Goal: Task Accomplishment & Management: Manage account settings

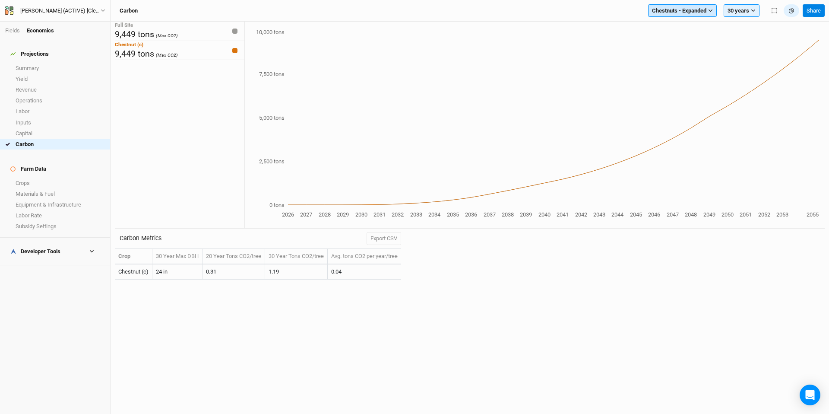
click at [676, 9] on span "Chestnuts - Expanded" at bounding box center [679, 10] width 54 height 9
click at [693, 40] on button "Black Locust" at bounding box center [685, 40] width 75 height 11
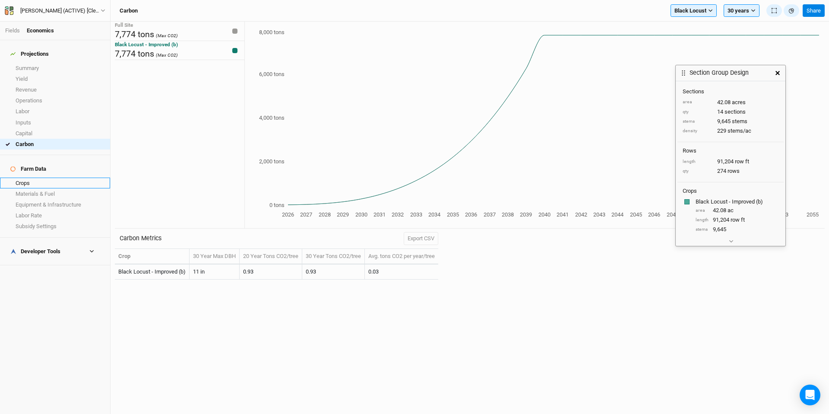
click at [56, 177] on link "Crops" at bounding box center [55, 182] width 110 height 11
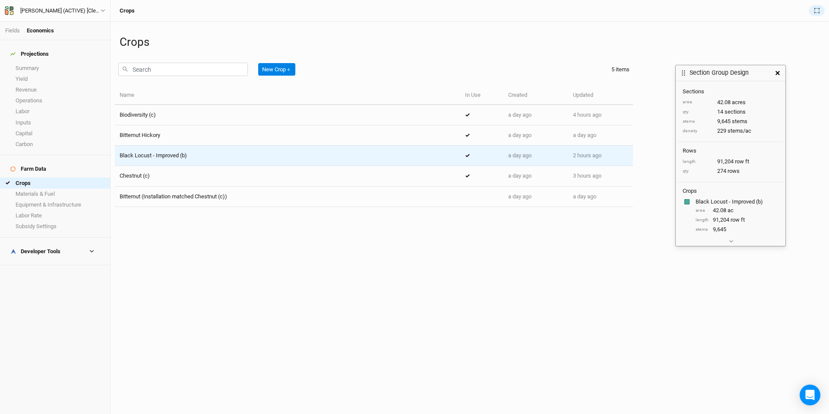
click at [206, 154] on div "Black Locust - Improved (b)" at bounding box center [288, 156] width 336 height 8
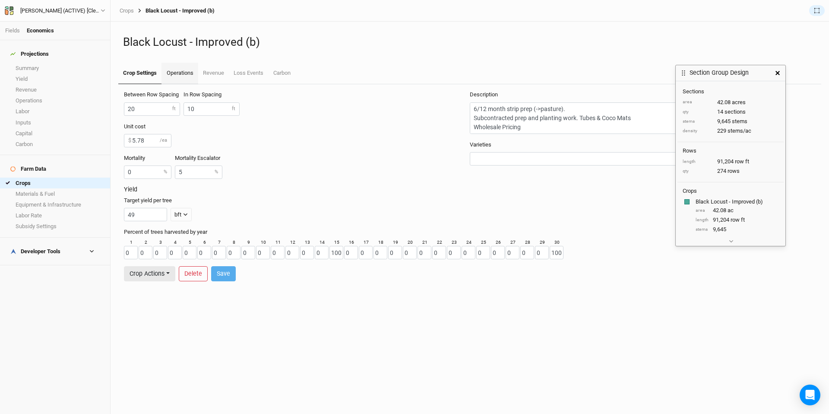
drag, startPoint x: 187, startPoint y: 70, endPoint x: 191, endPoint y: 70, distance: 4.3
click at [190, 70] on link "Operations" at bounding box center [179, 74] width 36 height 22
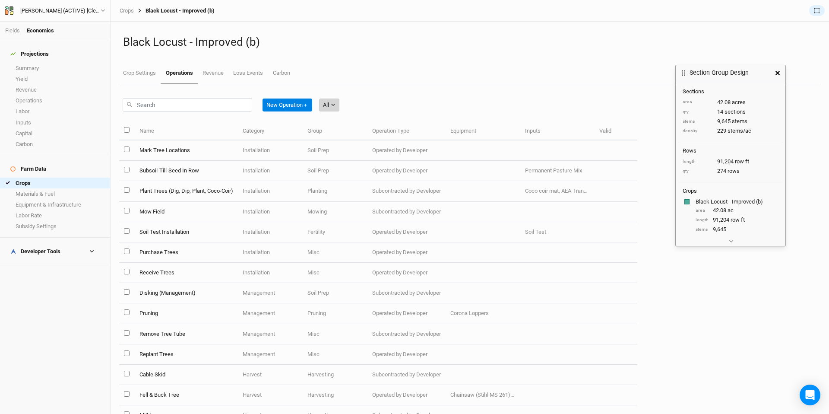
click at [338, 101] on button "All" at bounding box center [329, 104] width 20 height 13
click at [358, 149] on span "Installation" at bounding box center [349, 150] width 34 height 10
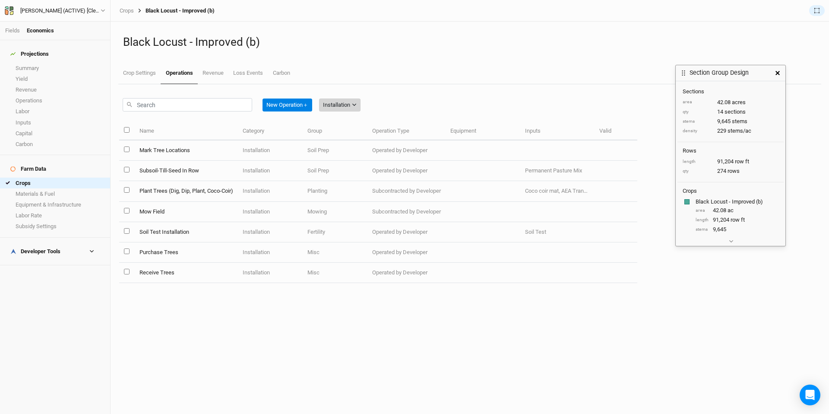
drag, startPoint x: 347, startPoint y: 101, endPoint x: 349, endPoint y: 111, distance: 9.7
click at [347, 101] on div "Installation" at bounding box center [336, 105] width 27 height 9
click at [361, 159] on span "Management" at bounding box center [352, 163] width 41 height 10
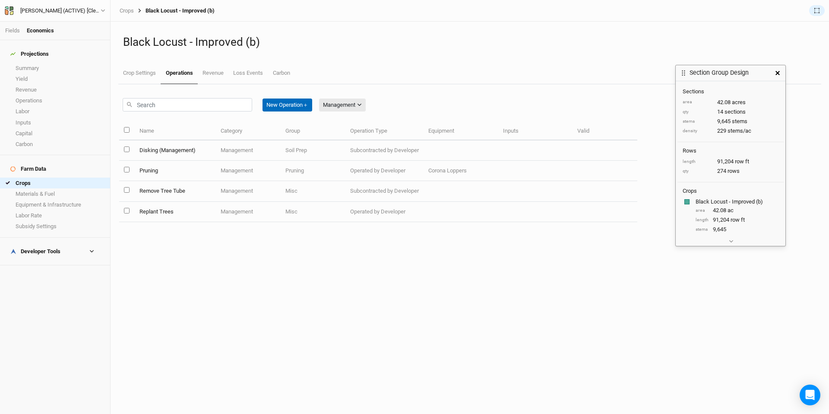
click at [302, 105] on button "New Operation ＋" at bounding box center [287, 104] width 50 height 13
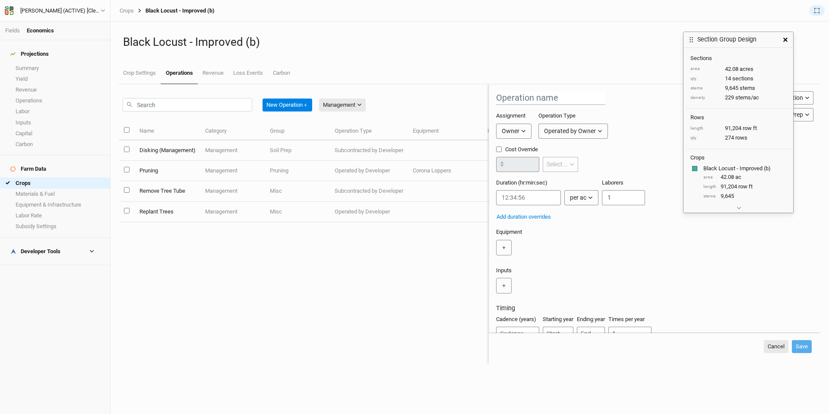
drag, startPoint x: 756, startPoint y: 71, endPoint x: 649, endPoint y: 76, distance: 106.7
click at [763, 38] on div "Section Group Design" at bounding box center [730, 40] width 94 height 16
click at [515, 98] on input "text" at bounding box center [550, 98] width 109 height 14
type input "[DEMOGRAPHIC_DATA]"
click at [526, 99] on input "[DEMOGRAPHIC_DATA]" at bounding box center [550, 98] width 109 height 14
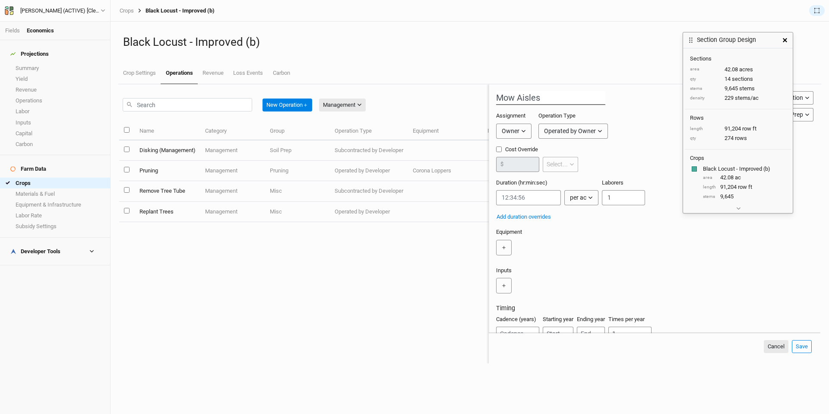
type input "Mow Aisles"
click at [514, 129] on div "Owner" at bounding box center [511, 130] width 18 height 9
click at [519, 167] on span "Developer" at bounding box center [523, 163] width 32 height 10
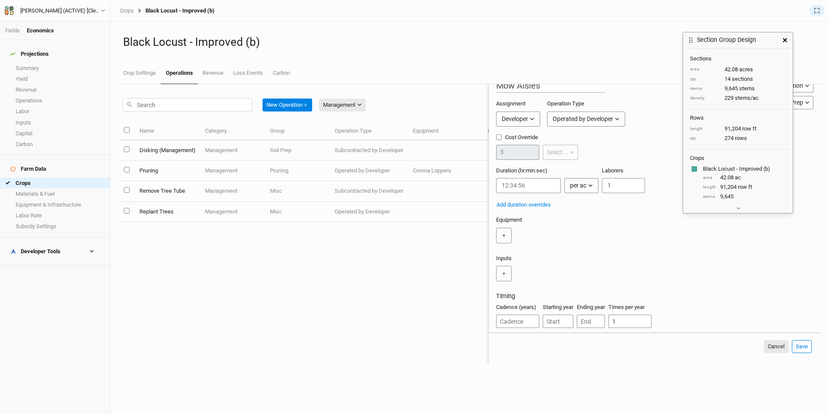
scroll to position [13, 0]
click at [508, 185] on input "string" at bounding box center [528, 184] width 65 height 15
paste input "0:06:36"
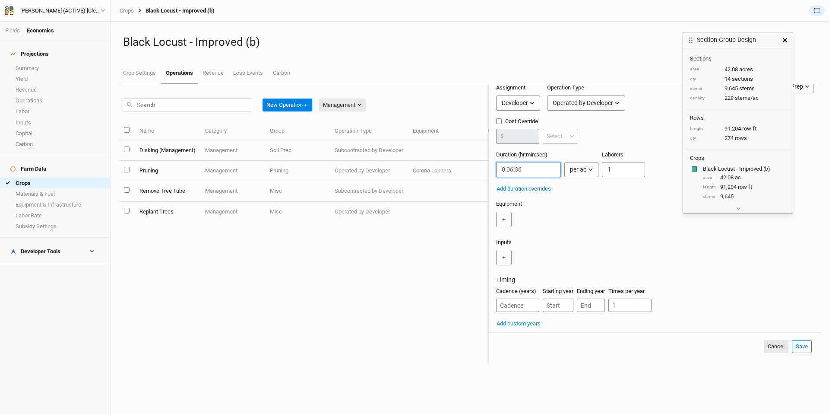
scroll to position [30, 0]
type input "0:06:36"
click at [507, 217] on button "＋" at bounding box center [504, 217] width 16 height 16
click at [531, 221] on input "text" at bounding box center [526, 217] width 60 height 16
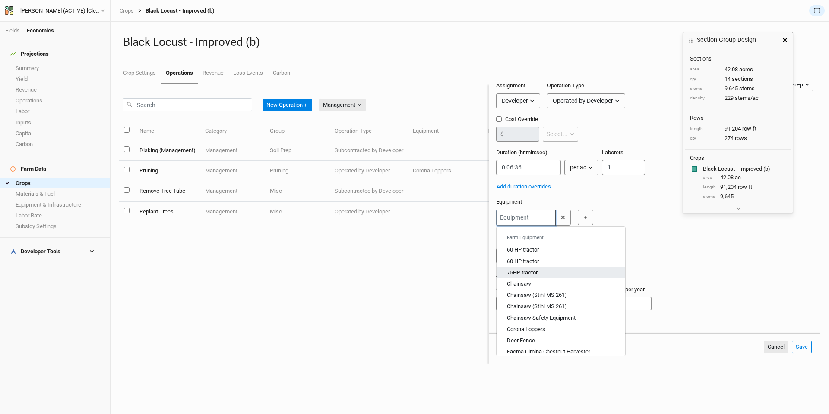
click at [534, 272] on div "75HP tractor" at bounding box center [522, 273] width 31 height 8
type input "75HP tractor"
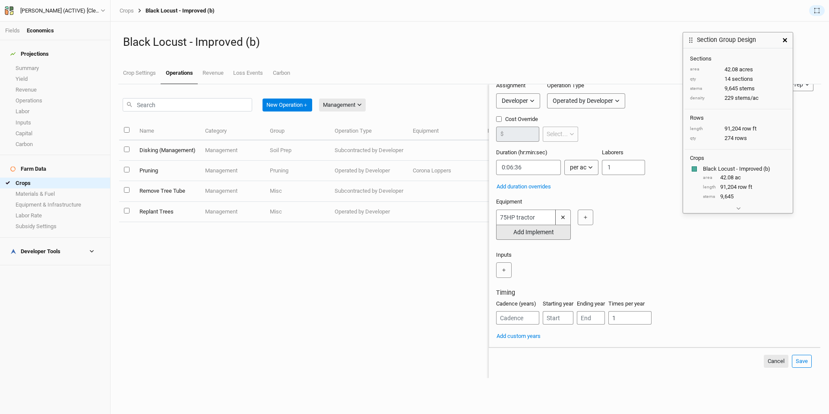
click at [535, 234] on button "Add Implement" at bounding box center [533, 231] width 75 height 15
click at [521, 231] on input "text" at bounding box center [526, 233] width 60 height 16
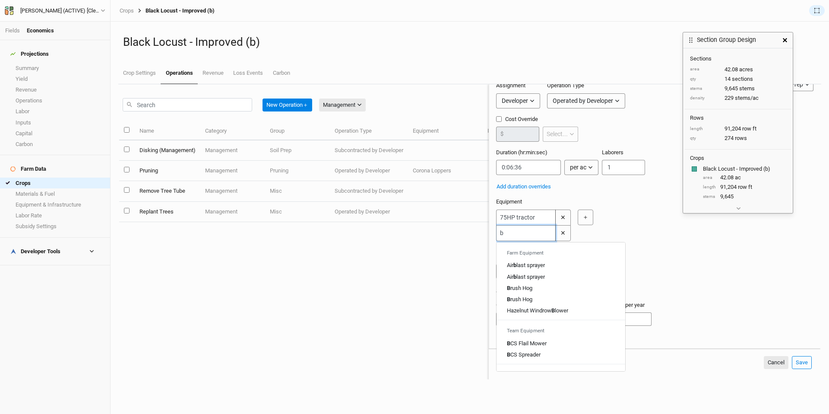
type input "br"
type input "brush Hog"
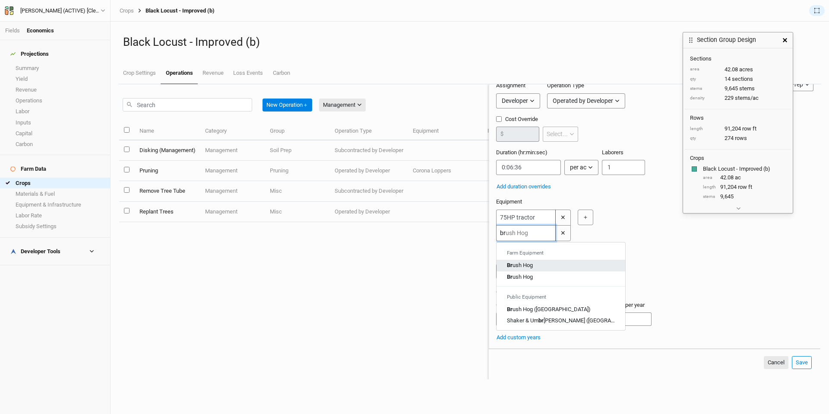
click at [531, 266] on div "Br ush Hog" at bounding box center [520, 265] width 26 height 8
type input "Brush Hog"
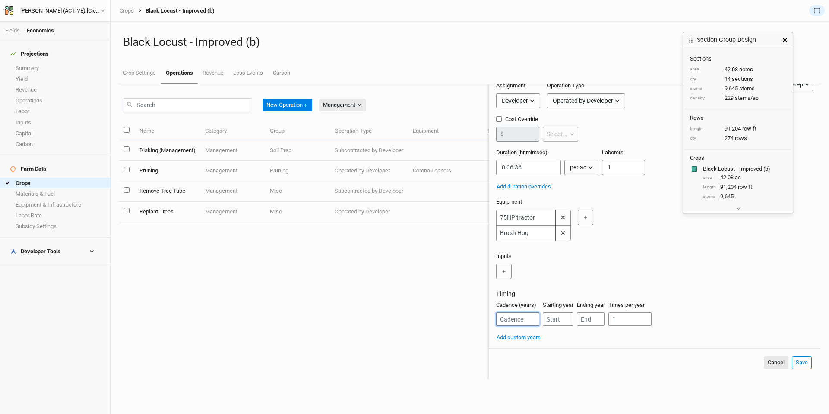
click at [524, 326] on input "number" at bounding box center [517, 318] width 43 height 13
type input "1"
type input "2"
type input "3"
click at [805, 369] on button "Save" at bounding box center [802, 362] width 20 height 13
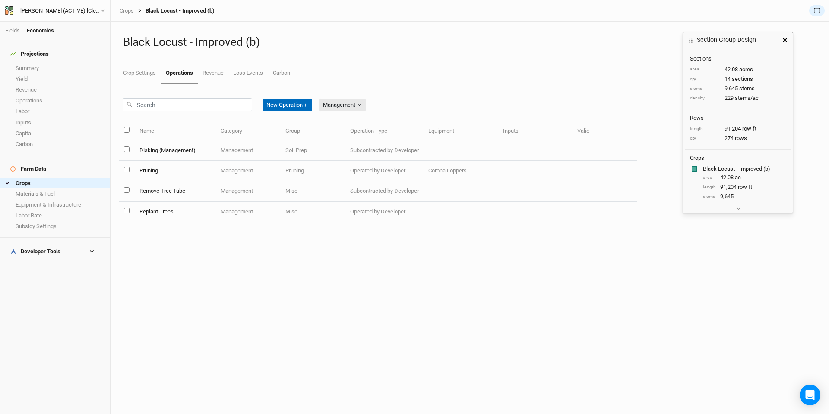
click at [289, 106] on button "New Operation ＋" at bounding box center [287, 104] width 50 height 13
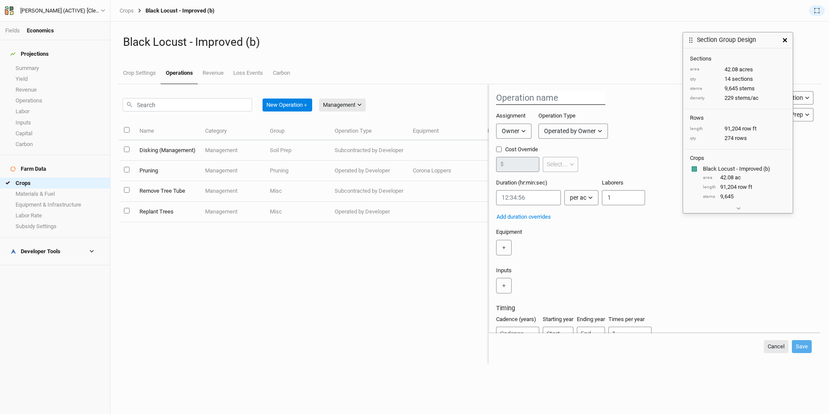
click at [534, 93] on input "text" at bounding box center [550, 98] width 109 height 14
type input "Mow In-Row"
click at [522, 126] on button "Owner" at bounding box center [513, 130] width 35 height 15
click at [541, 164] on button "Developer" at bounding box center [530, 163] width 68 height 13
click at [567, 135] on div "Assignment Developer Owner Developer Operation Type Operated by Developer Opera…" at bounding box center [619, 128] width 247 height 33
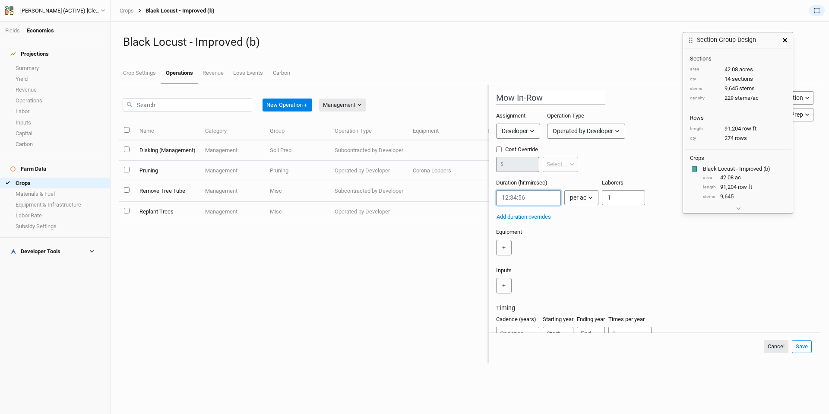
click at [525, 199] on input "string" at bounding box center [528, 197] width 65 height 15
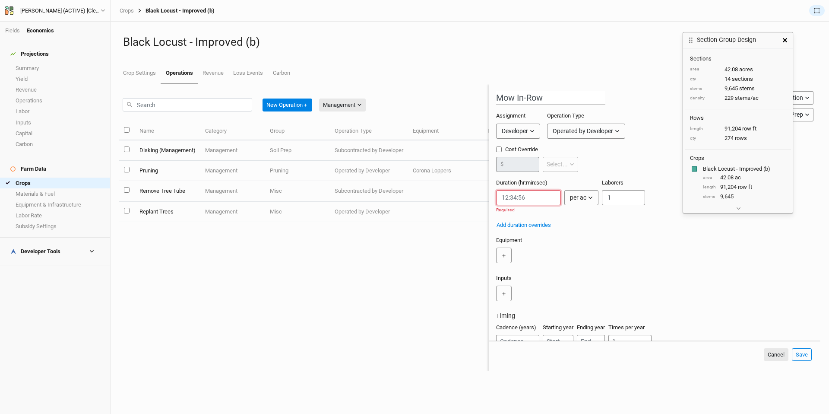
click at [515, 197] on input "string" at bounding box center [528, 197] width 65 height 15
paste input "0:00:00.718"
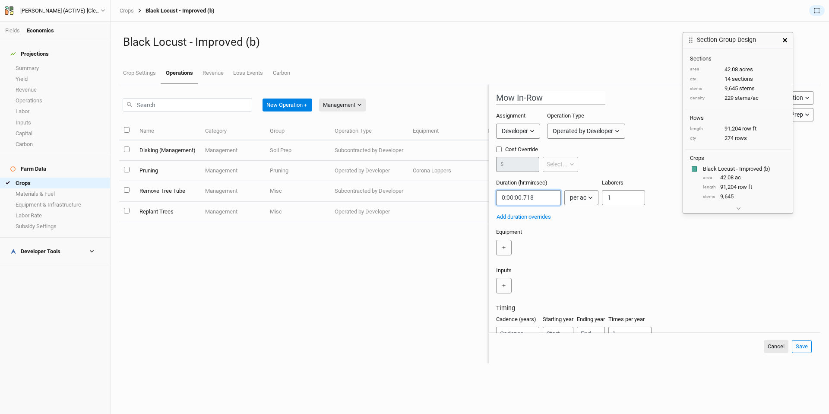
type input "0:00:00.718"
click at [591, 199] on icon "button" at bounding box center [590, 197] width 5 height 5
click at [601, 240] on span "per row ft" at bounding box center [590, 243] width 30 height 10
click at [504, 248] on button "＋" at bounding box center [504, 248] width 16 height 16
click at [534, 249] on input "text" at bounding box center [526, 248] width 60 height 16
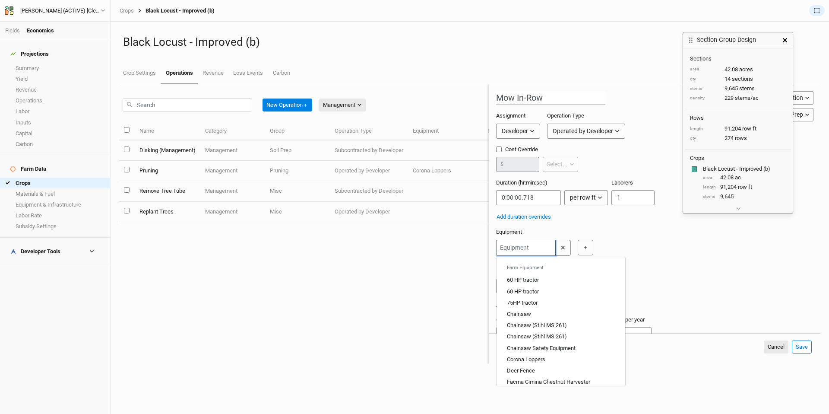
click at [537, 299] on div "75HP tractor" at bounding box center [522, 303] width 31 height 8
type input "75HP tractor"
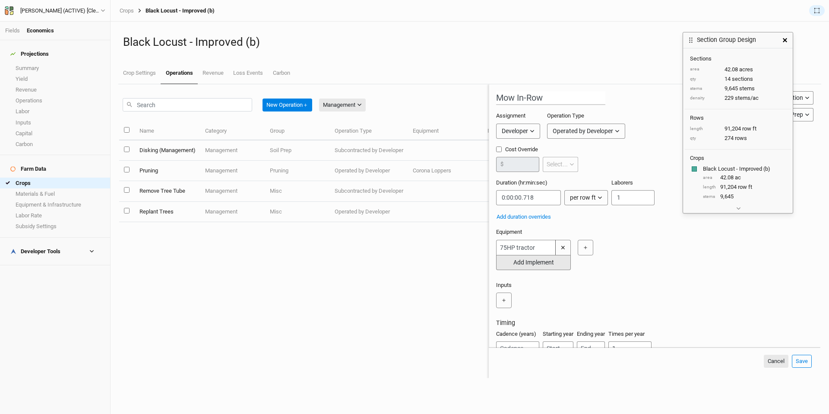
click at [527, 262] on button "Add Implement" at bounding box center [533, 262] width 75 height 15
click at [546, 263] on input "text" at bounding box center [526, 263] width 60 height 16
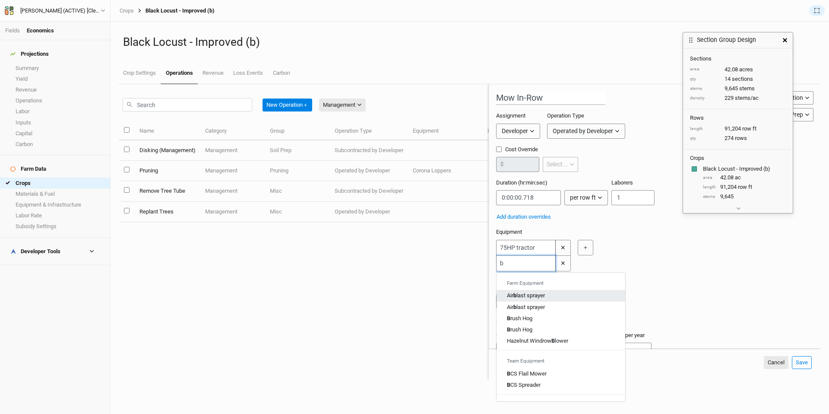
type input "br"
type input "brush Hog"
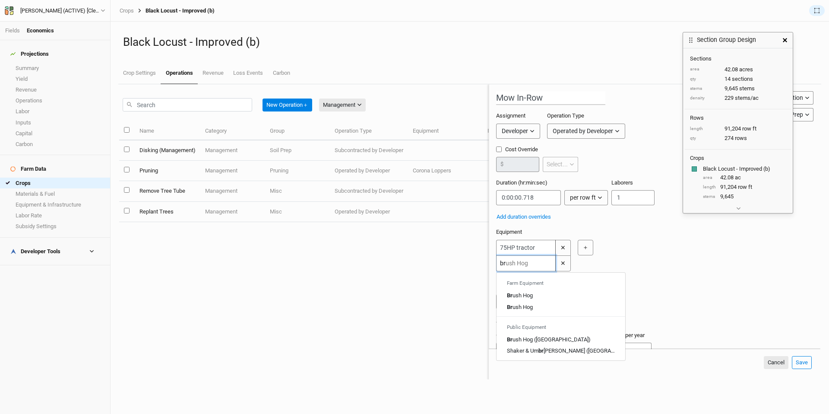
click at [524, 294] on div "Br ush Hog" at bounding box center [520, 295] width 26 height 8
type input "Brush Hog"
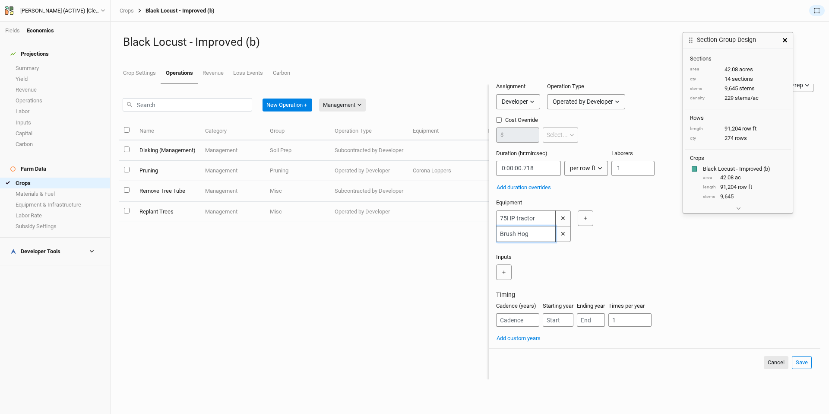
scroll to position [30, 0]
type input "Brush Hog"
click at [517, 326] on input "number" at bounding box center [517, 318] width 43 height 13
type input "1"
type input "2"
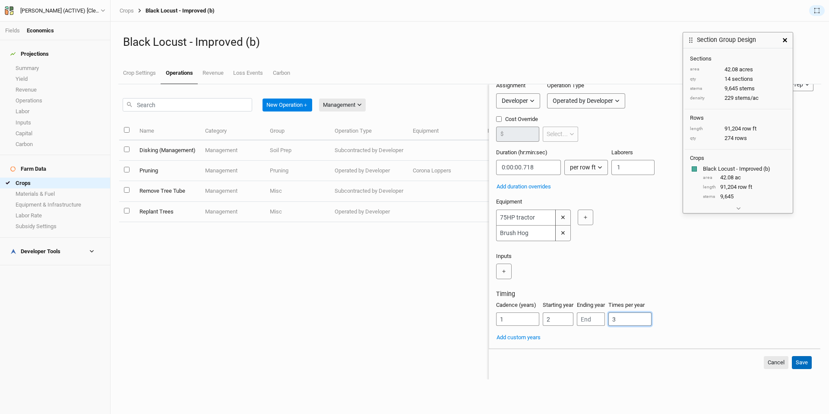
type input "3"
click at [804, 369] on button "Save" at bounding box center [802, 362] width 20 height 13
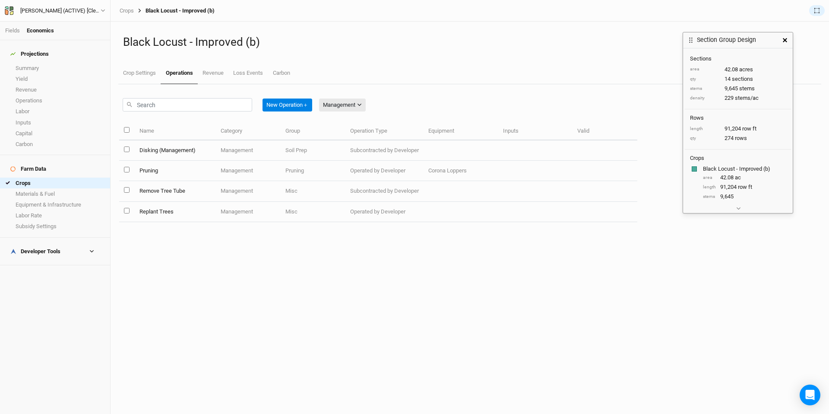
drag, startPoint x: 785, startPoint y: 38, endPoint x: 779, endPoint y: 39, distance: 6.6
click at [784, 38] on icon "button" at bounding box center [785, 40] width 4 height 4
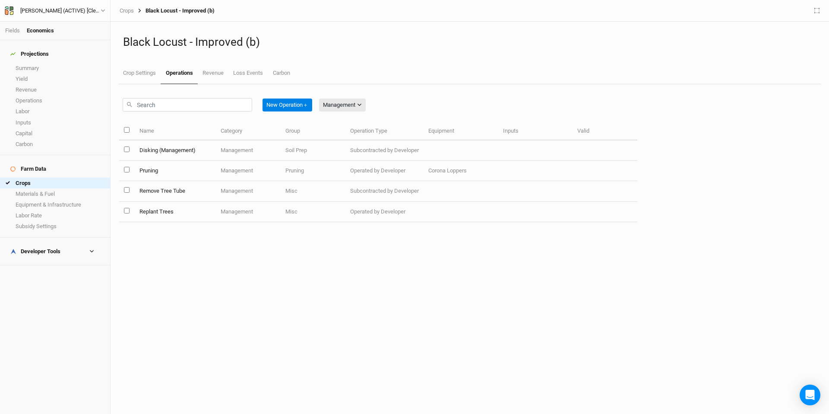
click at [354, 111] on div "Management All Harvest Installation Management" at bounding box center [342, 105] width 47 height 20
click at [360, 104] on icon "button" at bounding box center [359, 104] width 5 height 5
click at [364, 122] on button "All" at bounding box center [356, 122] width 68 height 13
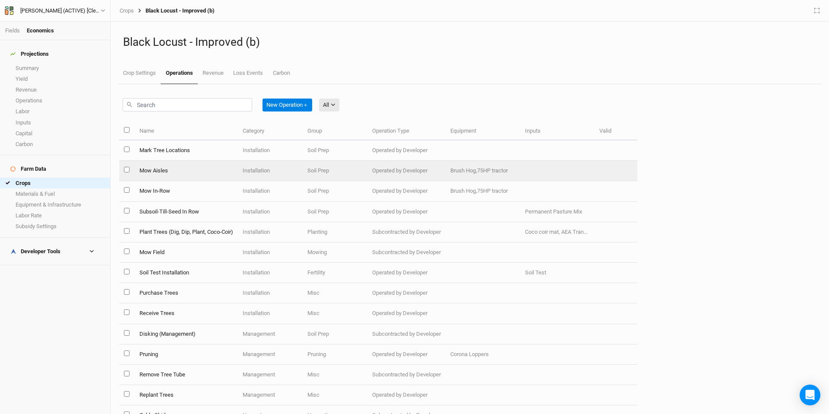
click at [185, 173] on td "Mow Aisles" at bounding box center [185, 171] width 103 height 20
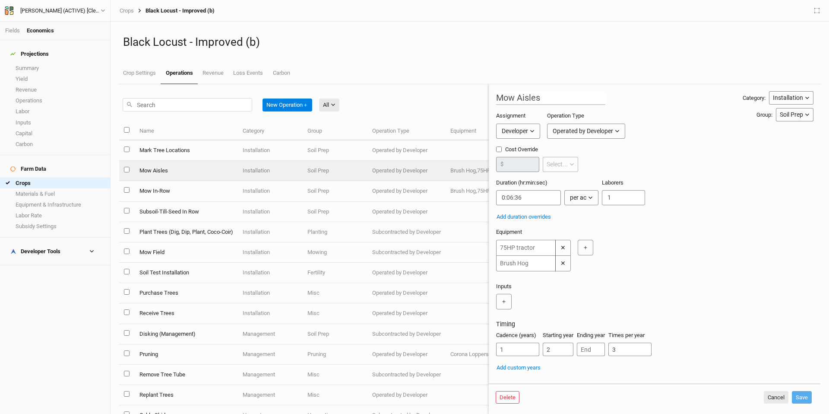
drag, startPoint x: 793, startPoint y: 93, endPoint x: 801, endPoint y: 101, distance: 11.0
click at [793, 93] on div "Installation" at bounding box center [788, 97] width 30 height 9
click at [798, 128] on span "Management" at bounding box center [788, 129] width 41 height 10
click at [792, 116] on div "Soil Prep" at bounding box center [791, 114] width 23 height 9
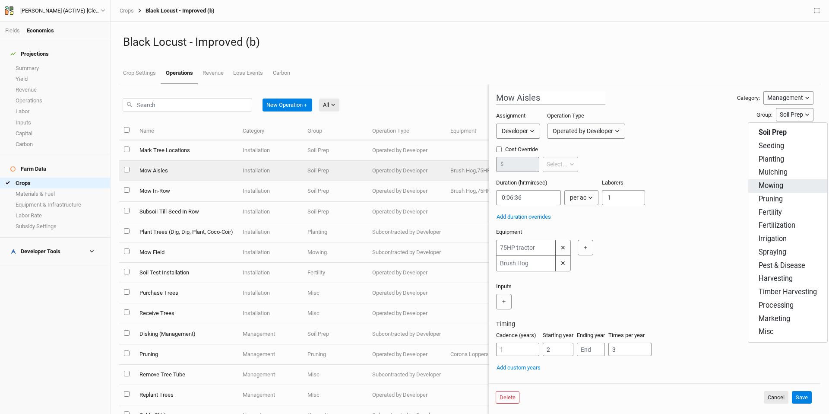
click at [788, 184] on button "Mowing" at bounding box center [787, 185] width 79 height 13
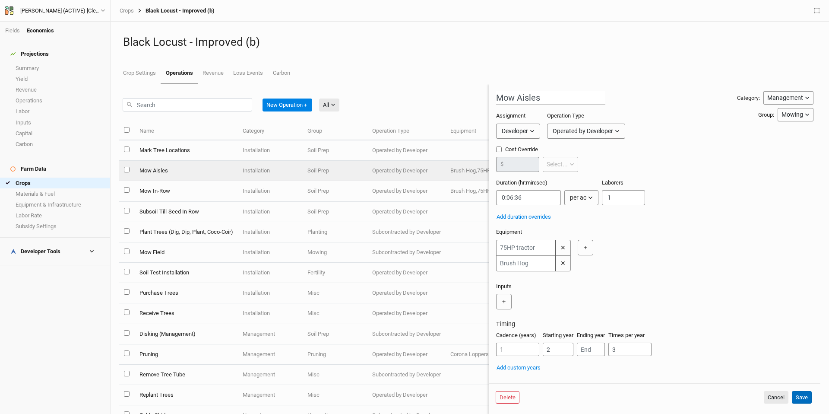
click at [806, 395] on button "Save" at bounding box center [802, 397] width 20 height 13
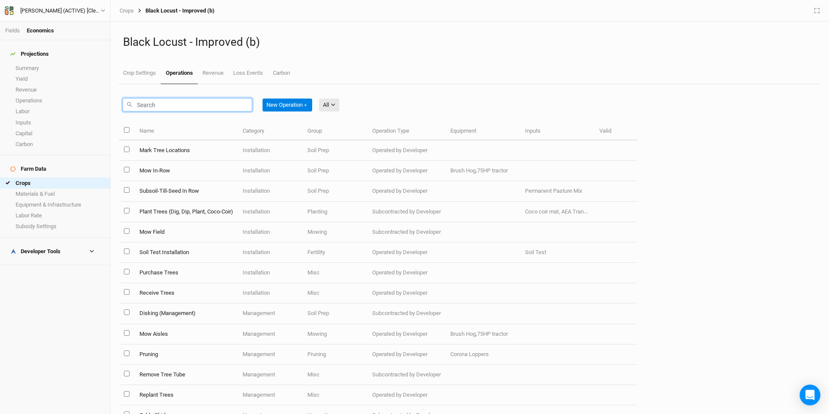
click at [169, 106] on input "text" at bounding box center [188, 104] width 130 height 13
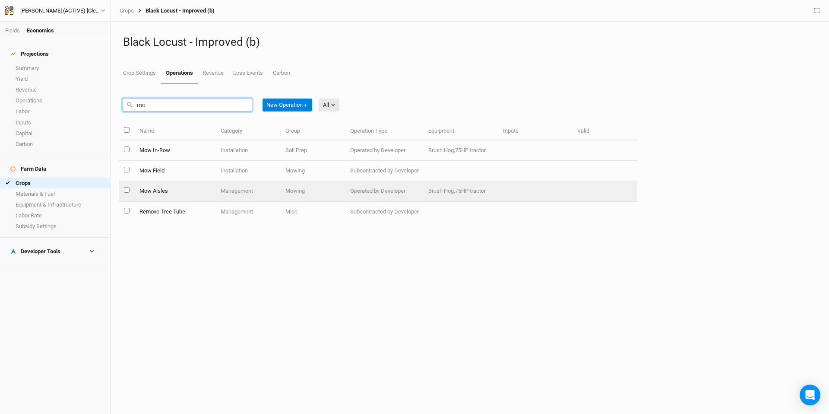
type input "mo"
click at [195, 186] on td "Mow Aisles" at bounding box center [175, 191] width 82 height 20
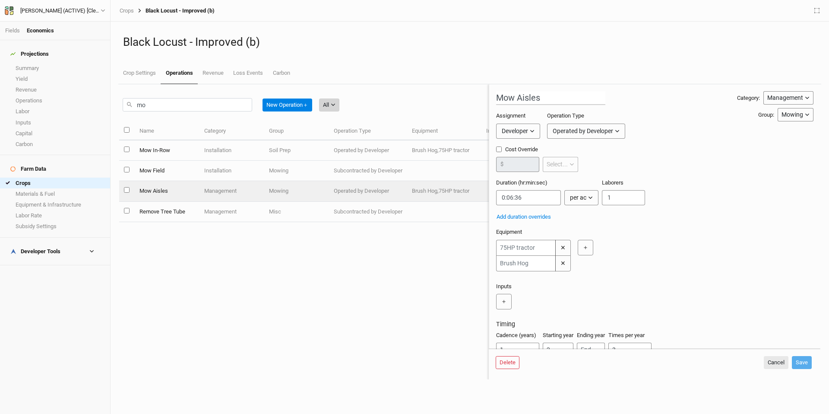
drag, startPoint x: 341, startPoint y: 105, endPoint x: 333, endPoint y: 103, distance: 8.0
click at [339, 104] on button "All" at bounding box center [329, 104] width 20 height 13
click at [461, 93] on div "mo New Operation ＋ All" at bounding box center [304, 103] width 370 height 38
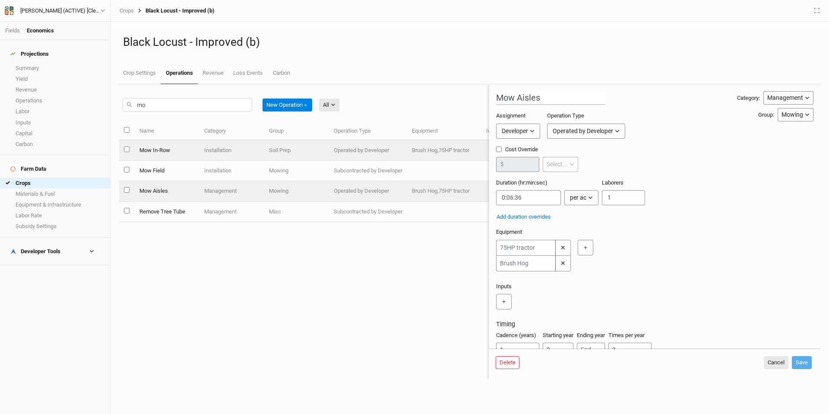
click at [175, 149] on td "Mow In-Row" at bounding box center [166, 150] width 65 height 20
type input "Mow In-Row"
type input "0:00:00.718"
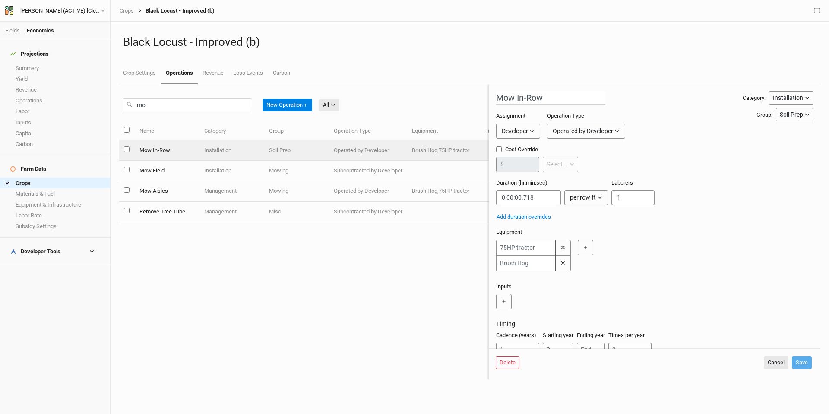
click at [787, 100] on div "Installation" at bounding box center [788, 97] width 30 height 9
click at [805, 126] on span "Management" at bounding box center [788, 129] width 41 height 10
click at [796, 109] on button "Soil Prep" at bounding box center [795, 114] width 38 height 13
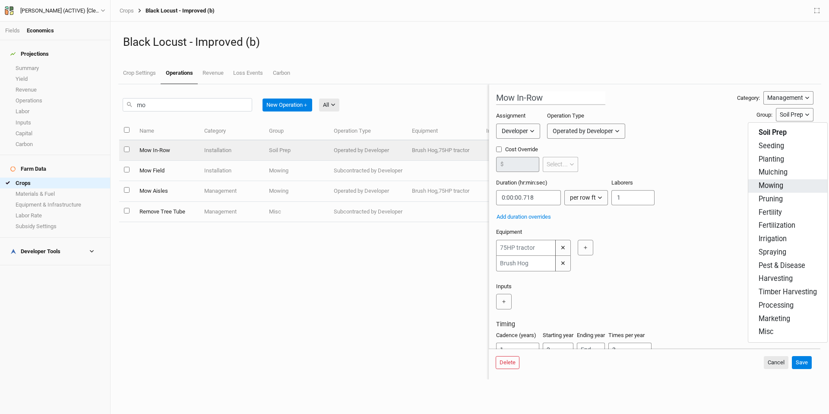
click at [780, 187] on span "Mowing" at bounding box center [771, 186] width 25 height 10
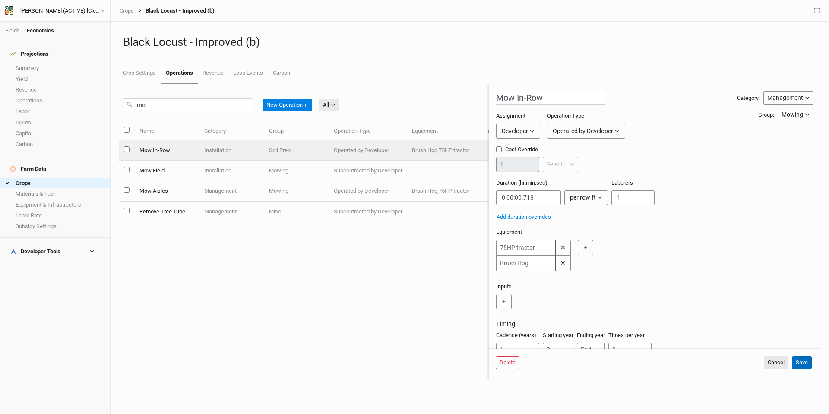
click at [804, 369] on button "Save" at bounding box center [802, 362] width 20 height 13
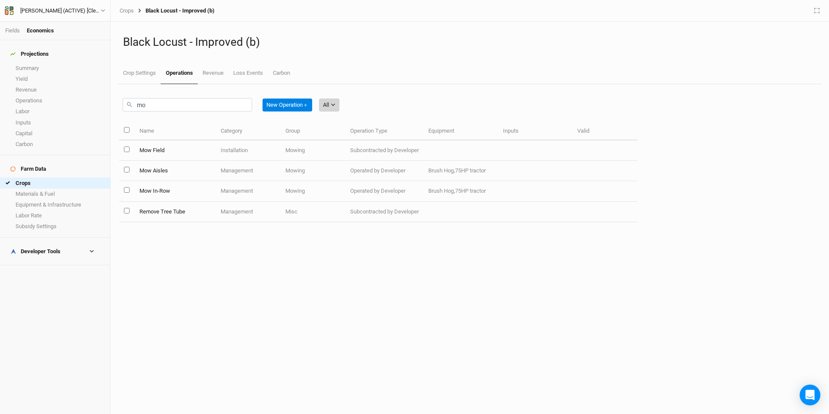
click at [329, 107] on div "All" at bounding box center [326, 105] width 6 height 9
click at [351, 150] on span "Installation" at bounding box center [349, 150] width 34 height 10
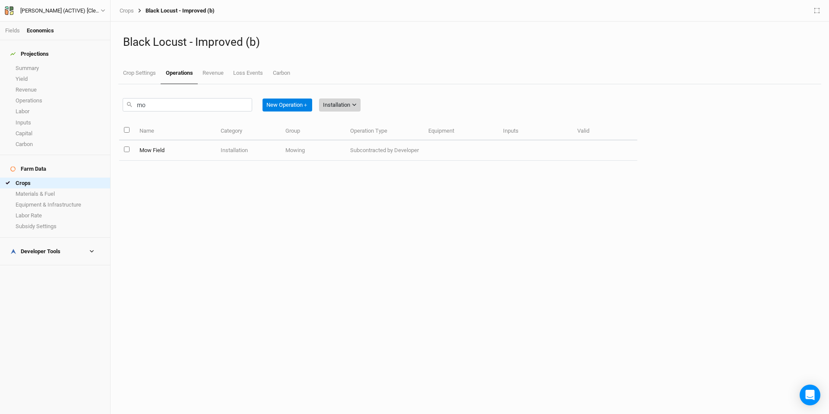
click at [350, 105] on div "Installation" at bounding box center [336, 105] width 27 height 9
click at [351, 163] on span "Management" at bounding box center [352, 163] width 41 height 10
click at [354, 101] on div "Management" at bounding box center [339, 105] width 32 height 9
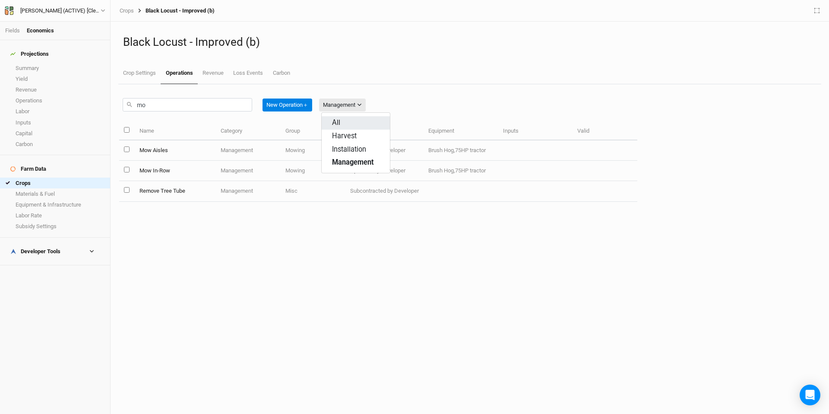
click at [355, 126] on button "All" at bounding box center [356, 122] width 68 height 13
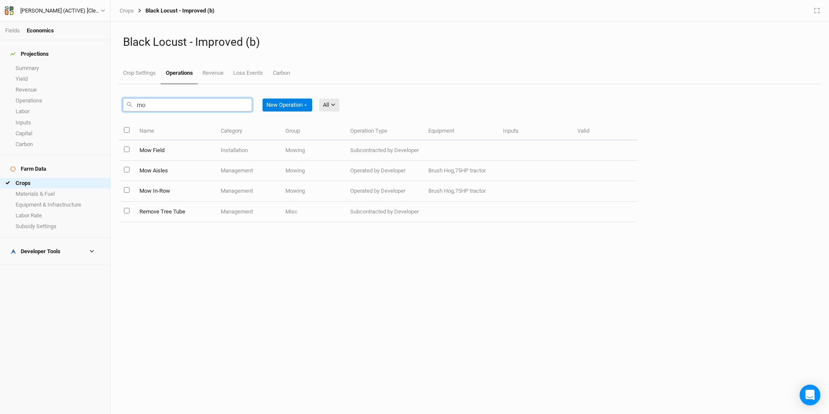
click at [211, 108] on input "mo" at bounding box center [188, 104] width 130 height 13
type input "m"
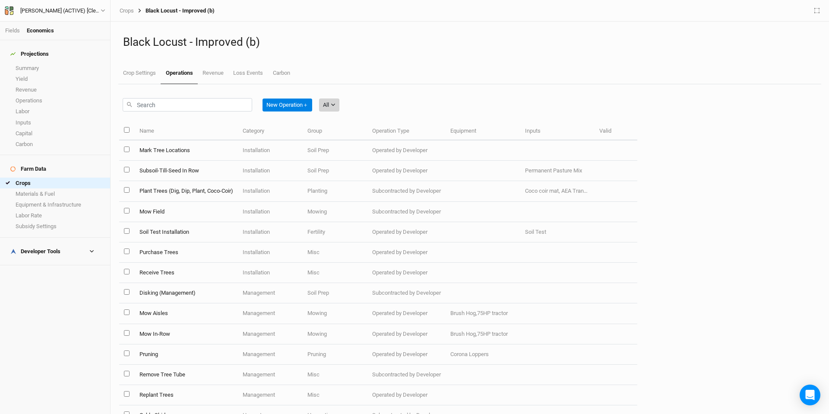
click at [335, 107] on icon "button" at bounding box center [333, 104] width 5 height 5
click at [373, 145] on button "Installation" at bounding box center [356, 149] width 68 height 13
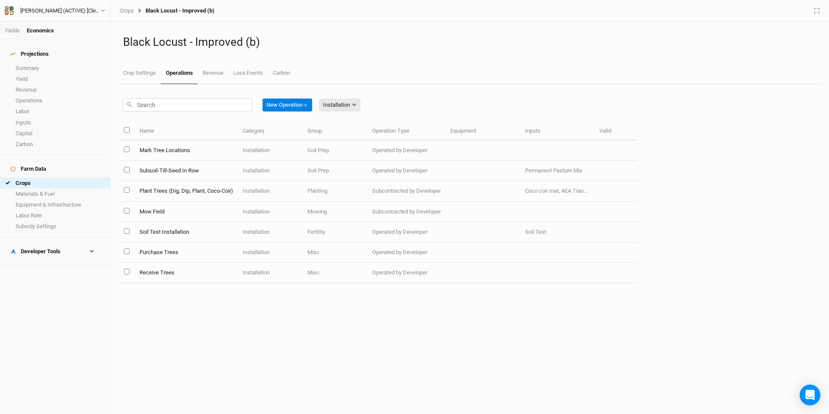
click at [437, 109] on div "New Operation ＋ Installation All Harvest Installation Management" at bounding box center [378, 103] width 518 height 38
click at [348, 101] on div "Installation" at bounding box center [336, 105] width 27 height 9
click at [368, 158] on span "Management" at bounding box center [352, 163] width 41 height 10
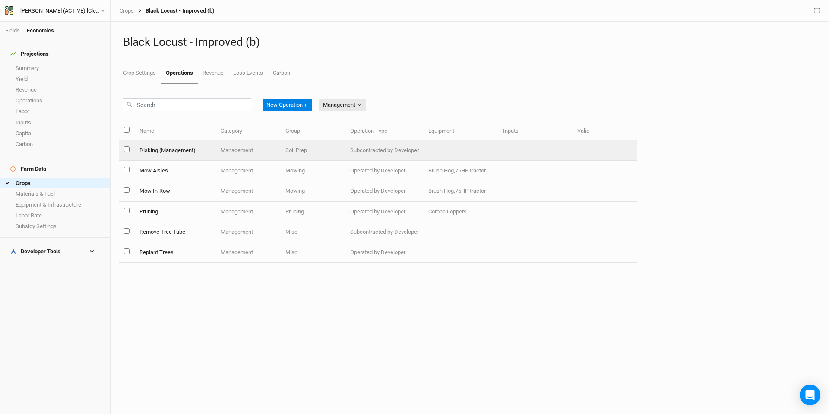
click at [128, 151] on input "select this item" at bounding box center [127, 149] width 6 height 6
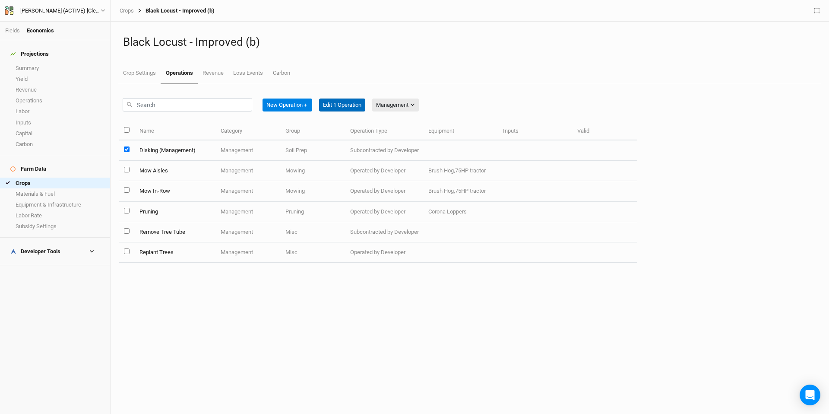
click at [334, 105] on button "Edit 1 Operation" at bounding box center [342, 104] width 46 height 13
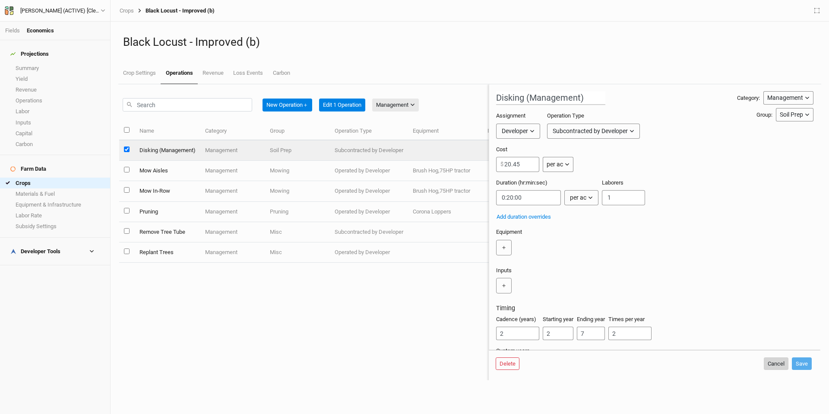
click at [775, 370] on button "Cancel" at bounding box center [776, 363] width 25 height 13
checkbox input "false"
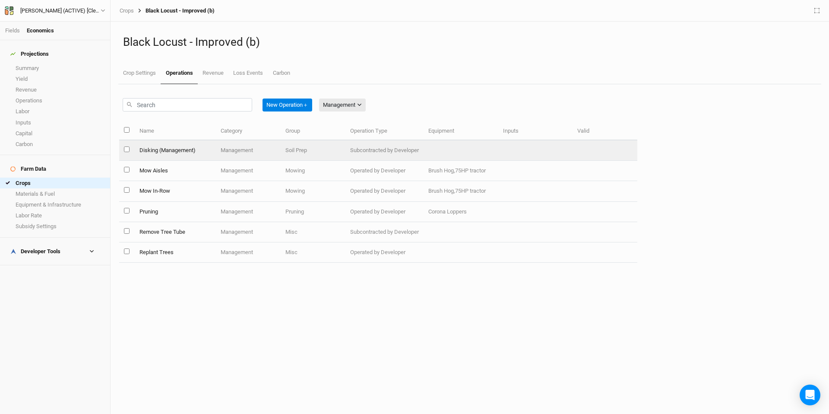
click at [169, 155] on td "Disking (Management)" at bounding box center [175, 150] width 82 height 20
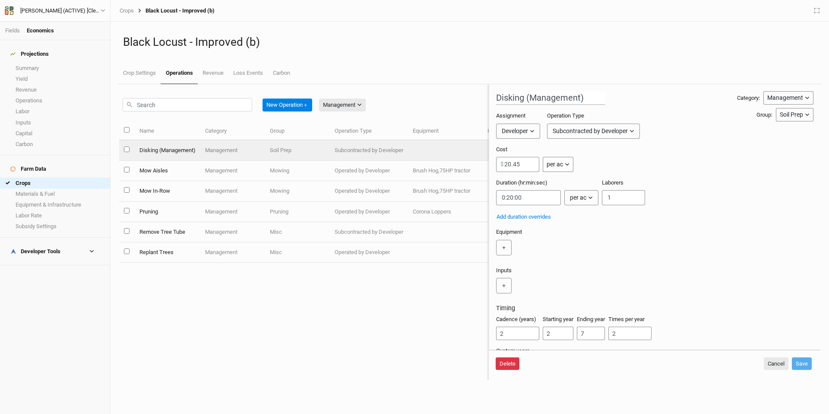
click at [511, 370] on button "Delete" at bounding box center [508, 363] width 24 height 13
click at [577, 370] on button "Delete" at bounding box center [574, 363] width 24 height 13
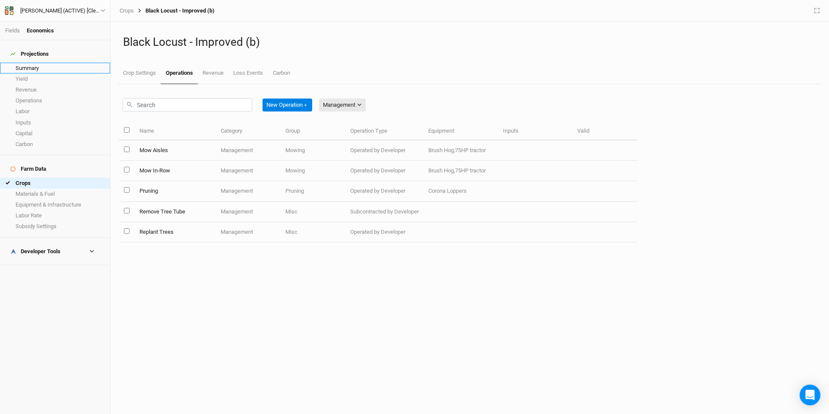
click at [73, 63] on link "Summary" at bounding box center [55, 68] width 110 height 11
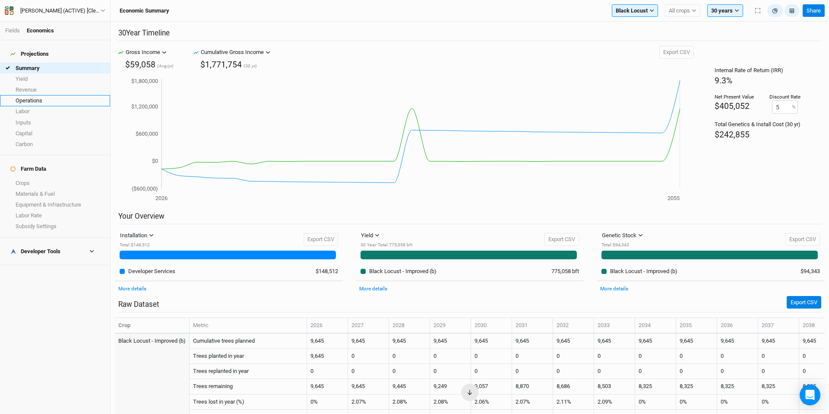
click at [53, 98] on link "Operations" at bounding box center [55, 100] width 110 height 11
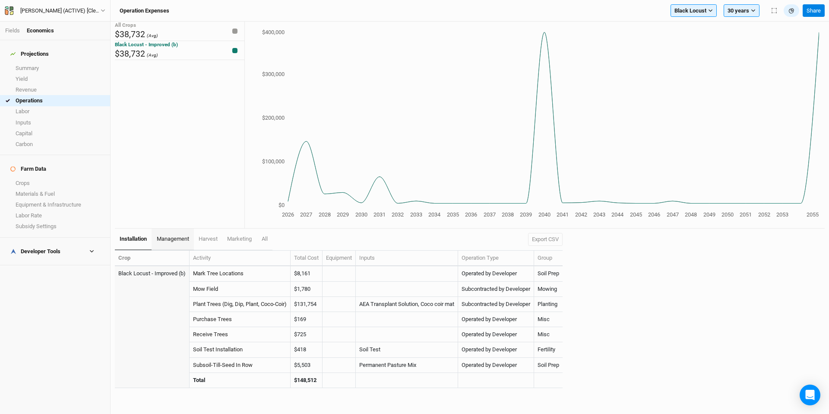
click at [185, 234] on link "management" at bounding box center [173, 239] width 42 height 22
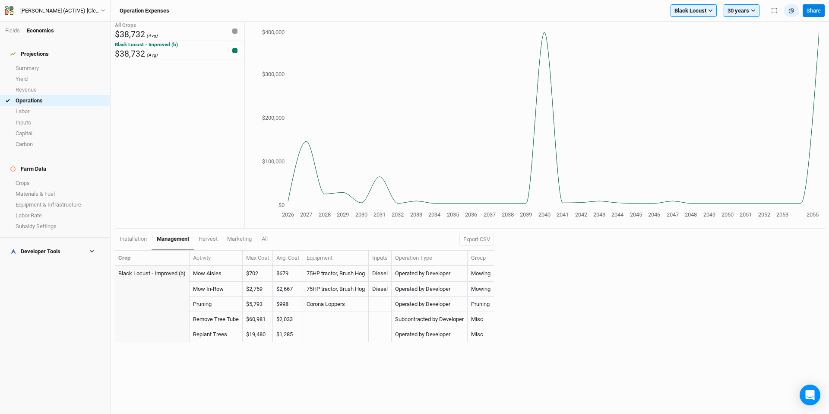
click at [172, 203] on div "All Crops $38,732 (Avg) Black Locust - Improved (b) $38,732 (Avg)" at bounding box center [180, 125] width 130 height 207
click at [145, 240] on span "installation" at bounding box center [133, 238] width 27 height 6
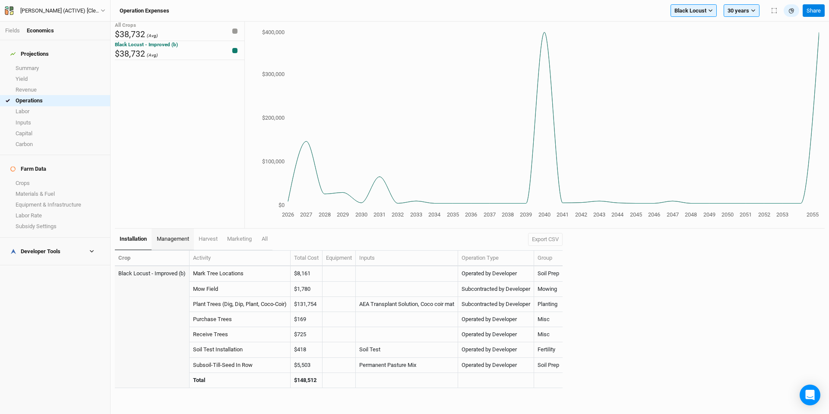
click at [178, 240] on span "management" at bounding box center [173, 238] width 32 height 6
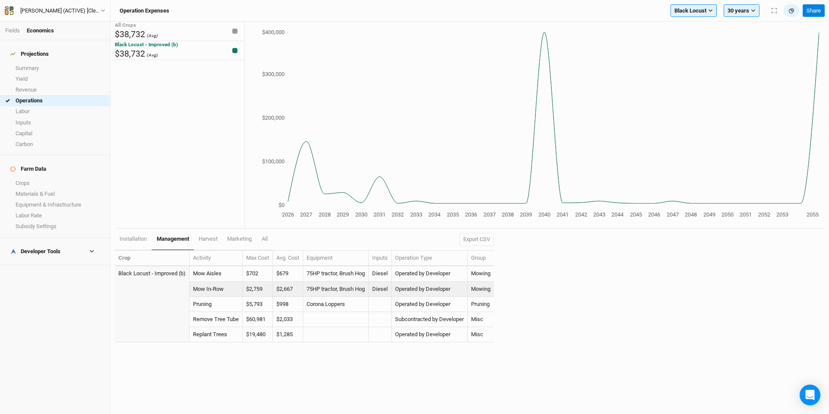
click at [351, 287] on td "75HP tractor, Brush Hog" at bounding box center [336, 288] width 66 height 15
click at [206, 285] on link "Mow In-Row" at bounding box center [208, 288] width 31 height 6
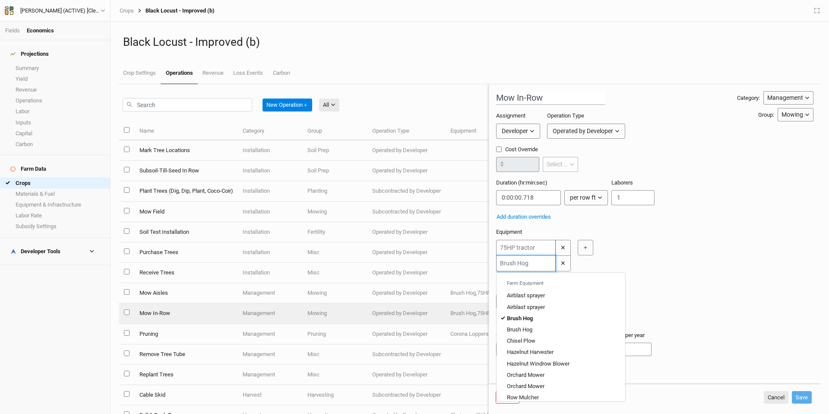
click at [544, 262] on input "text" at bounding box center [526, 263] width 60 height 16
type input "or"
type input "orchard Mower"
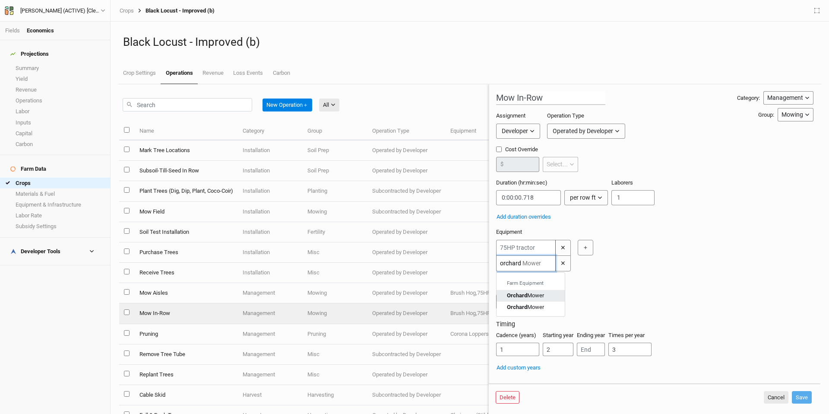
click at [537, 295] on div "Orchard Mower" at bounding box center [525, 295] width 37 height 8
type input "Orchard Mower"
click at [800, 395] on button "Save" at bounding box center [802, 397] width 20 height 13
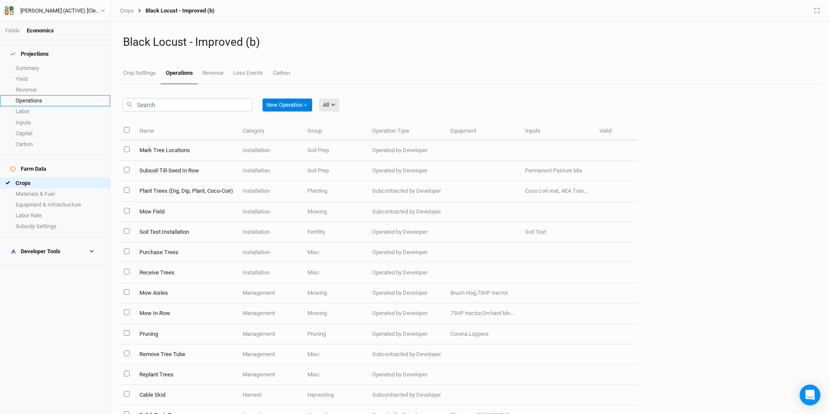
click at [50, 100] on ul "Summary Yield Revenue Operations Labor Inputs Capital Carbon" at bounding box center [55, 106] width 110 height 87
click at [51, 96] on link "Operations" at bounding box center [55, 100] width 110 height 11
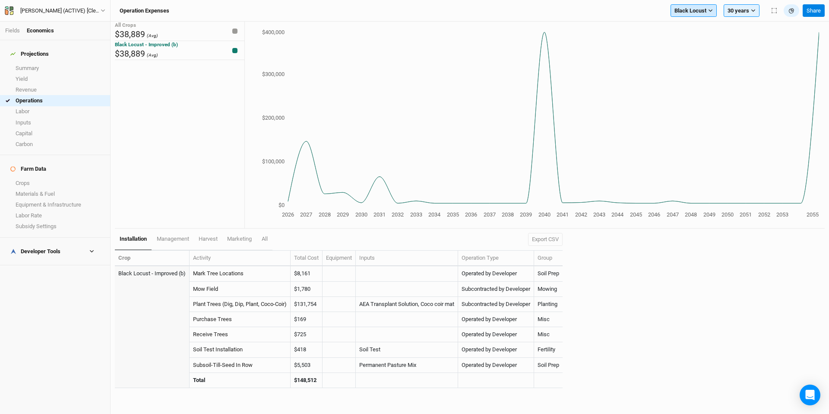
click at [690, 7] on span "Black Locust" at bounding box center [690, 10] width 32 height 9
click at [702, 49] on span "Chestnuts - Expanded" at bounding box center [707, 51] width 53 height 6
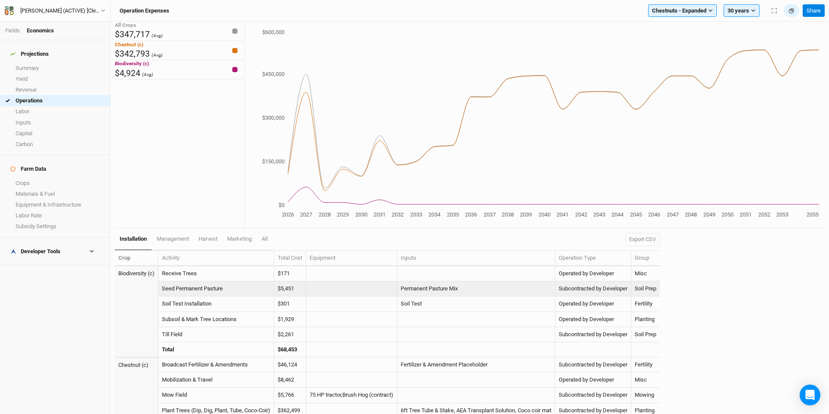
scroll to position [156, 0]
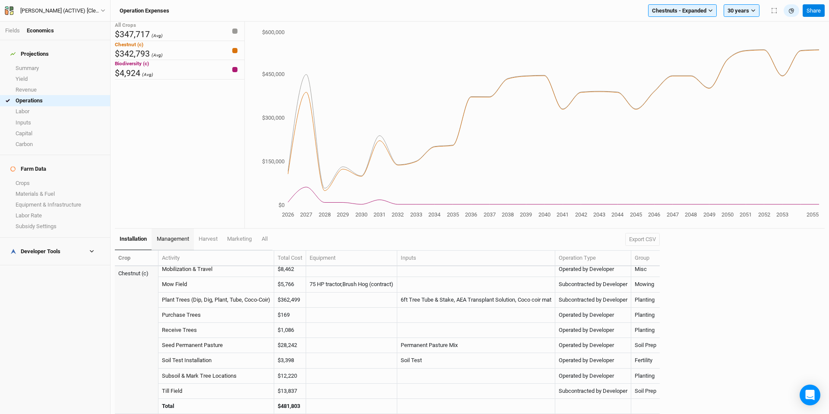
click at [177, 240] on span "management" at bounding box center [173, 238] width 32 height 6
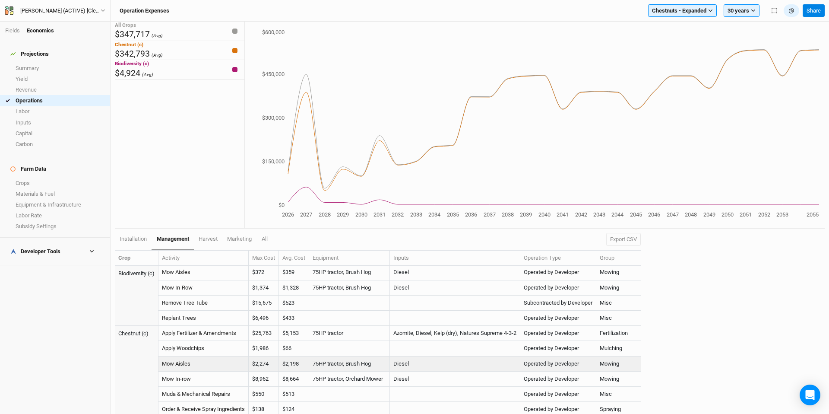
scroll to position [2, 0]
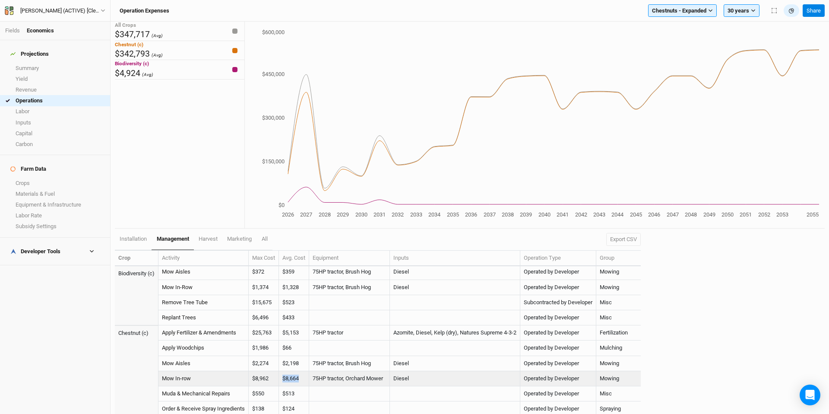
drag, startPoint x: 293, startPoint y: 379, endPoint x: 286, endPoint y: 379, distance: 6.9
click at [286, 379] on td "$8,664" at bounding box center [294, 378] width 30 height 15
copy td "$8,664"
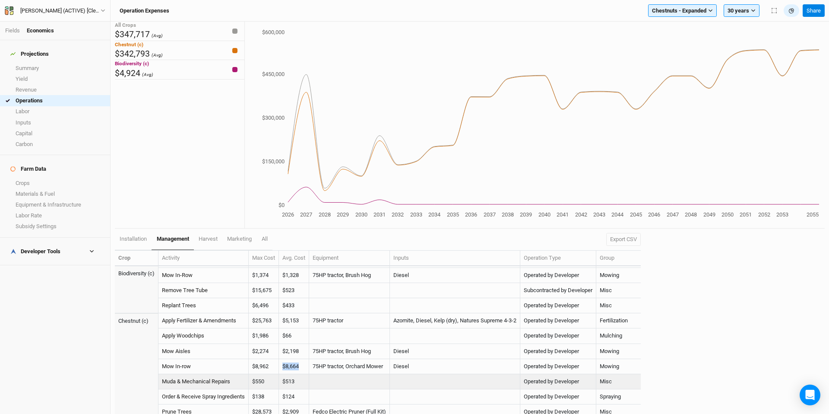
scroll to position [29, 0]
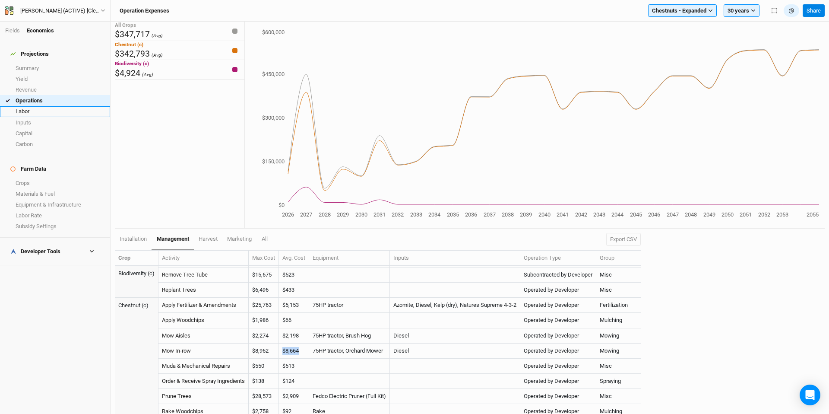
click at [58, 110] on link "Labor" at bounding box center [55, 111] width 110 height 11
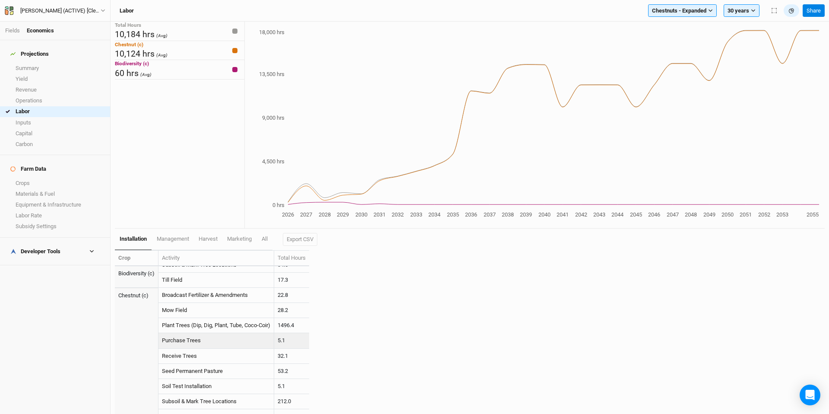
scroll to position [111, 0]
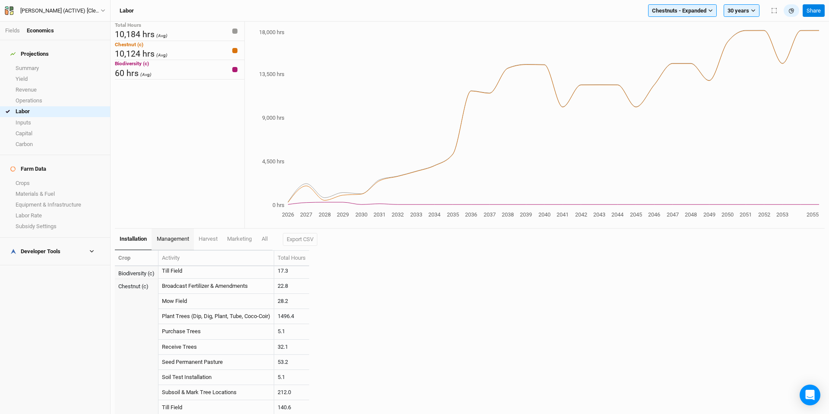
click at [182, 240] on span "management" at bounding box center [173, 238] width 32 height 6
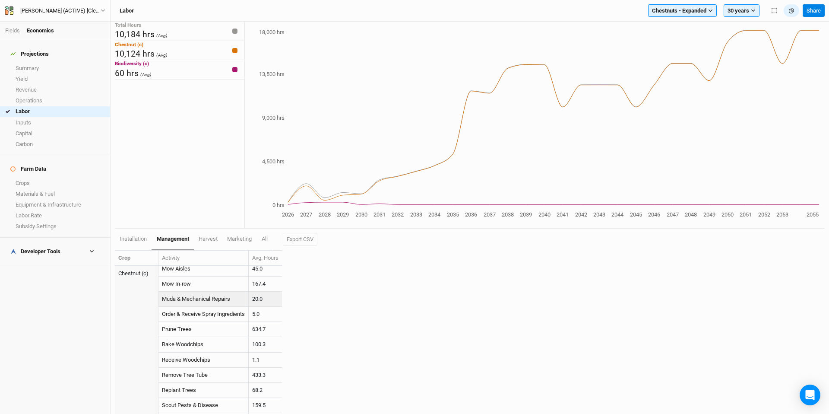
scroll to position [96, 0]
drag, startPoint x: 272, startPoint y: 286, endPoint x: 252, endPoint y: 282, distance: 19.7
click at [240, 283] on tr "Mow In-row 167.4" at bounding box center [198, 284] width 167 height 15
copy tr "167.4"
click at [55, 98] on link "Operations" at bounding box center [55, 100] width 110 height 11
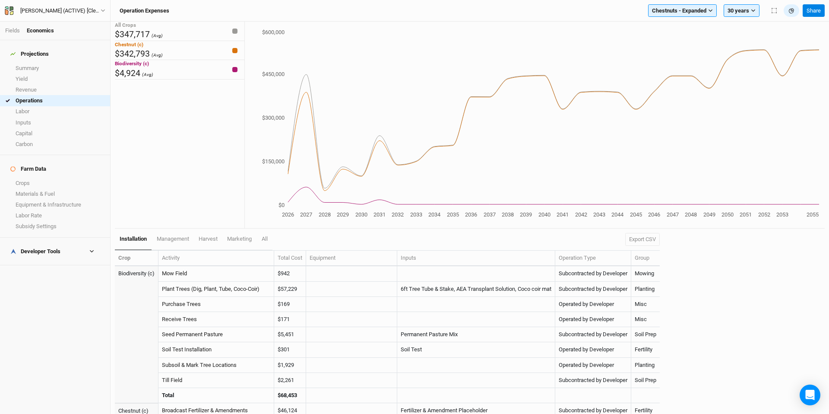
click at [47, 243] on h4 "Developer Tools" at bounding box center [55, 251] width 100 height 17
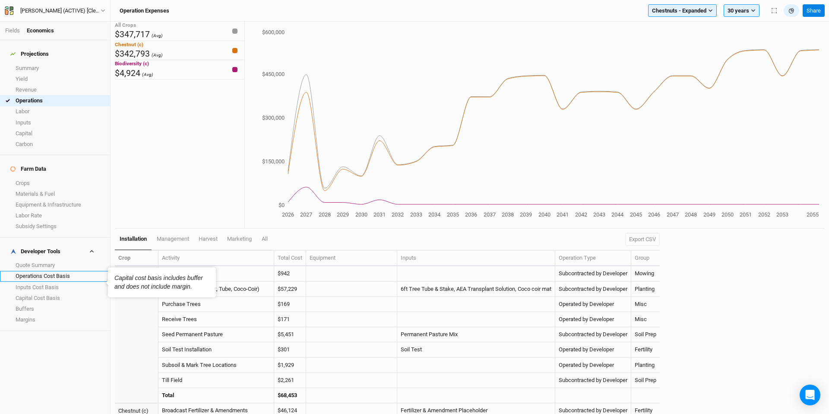
click at [53, 271] on link "Operations Cost Basis" at bounding box center [55, 276] width 110 height 11
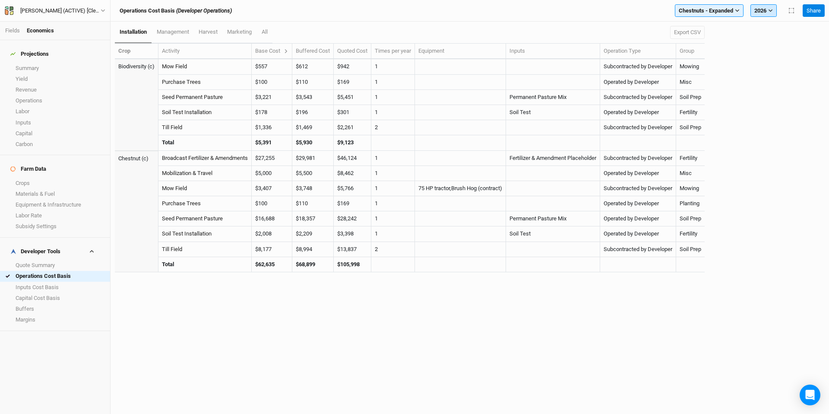
click at [771, 10] on icon "button" at bounding box center [770, 10] width 4 height 3
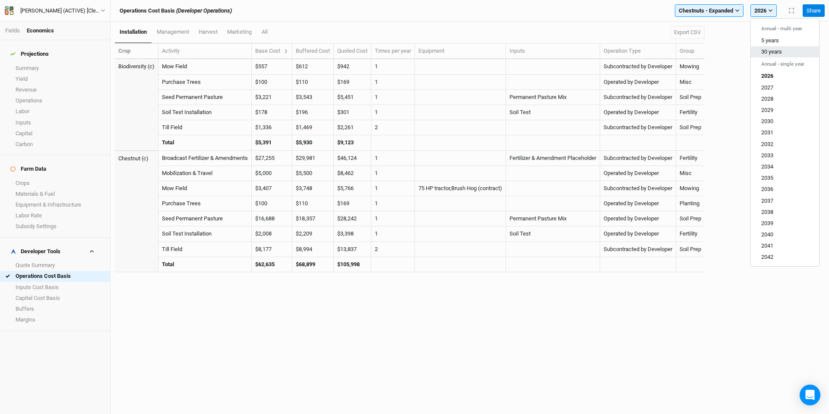
click at [779, 53] on span "30 years" at bounding box center [771, 51] width 21 height 6
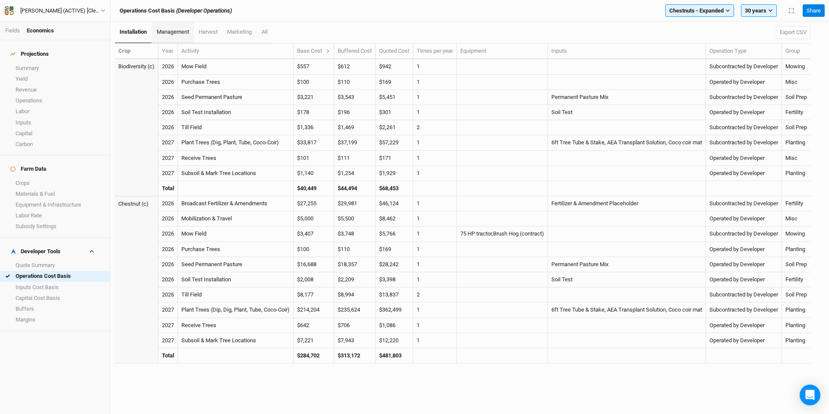
click at [176, 29] on span "management" at bounding box center [173, 31] width 32 height 6
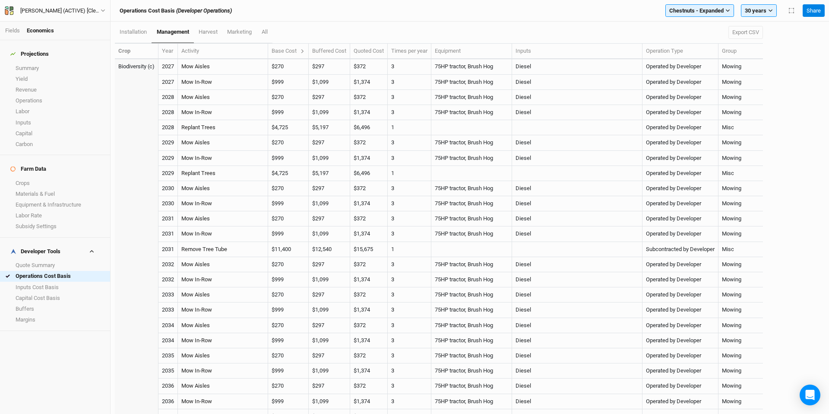
click at [305, 51] on icon at bounding box center [302, 51] width 5 height 5
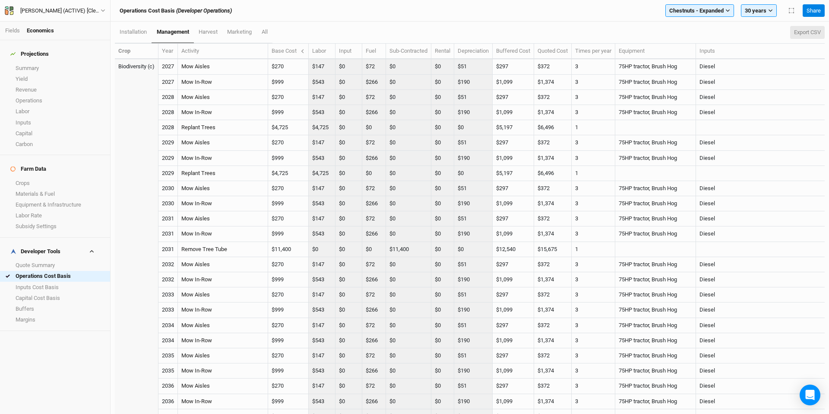
click at [817, 32] on button "Export CSV" at bounding box center [807, 32] width 35 height 13
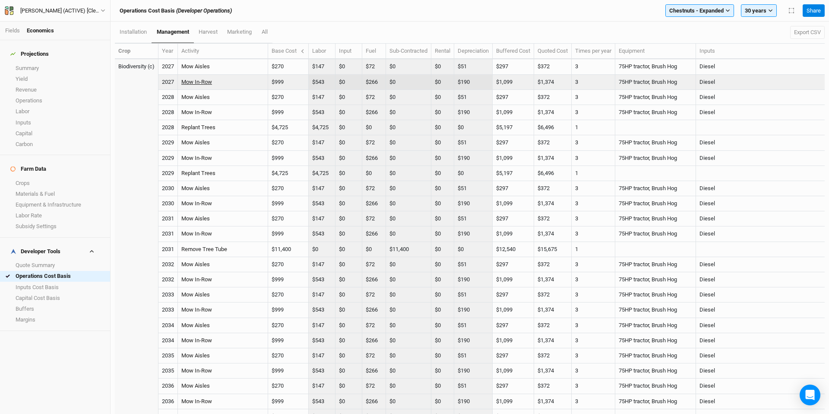
click at [200, 79] on link "Mow In-Row" at bounding box center [196, 82] width 31 height 6
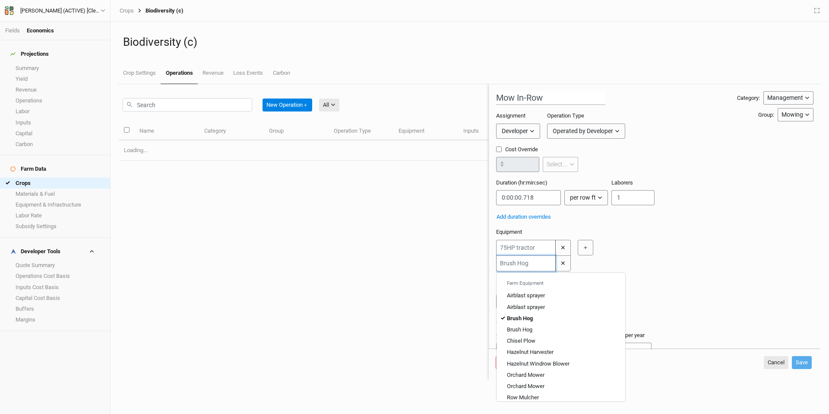
click at [533, 264] on input "text" at bounding box center [526, 263] width 60 height 16
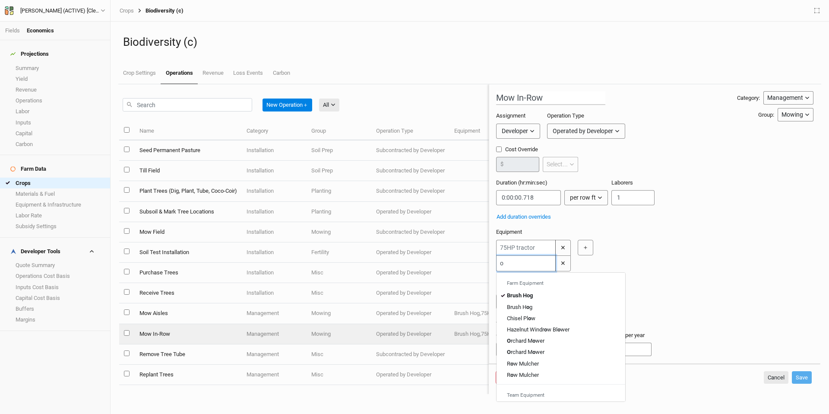
type input "or"
type input "orchard Mower"
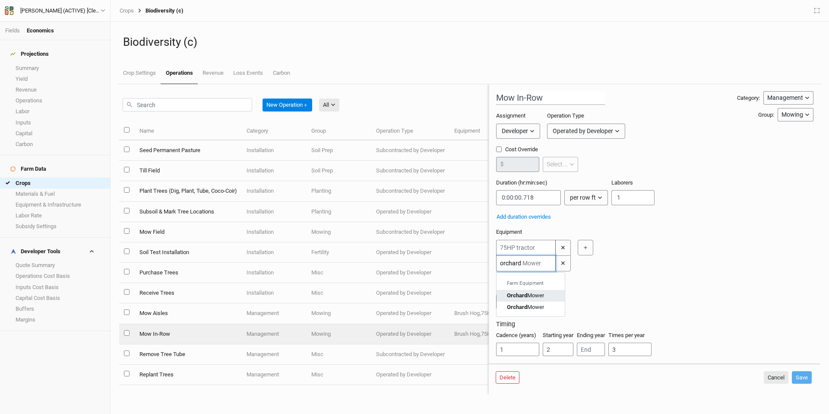
click at [547, 293] on div "Orchard Mower" at bounding box center [530, 295] width 47 height 8
type input "Orchard Mower"
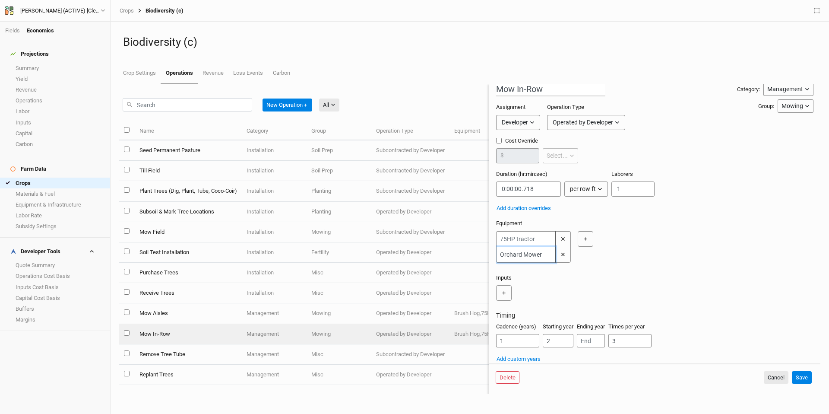
scroll to position [22, 0]
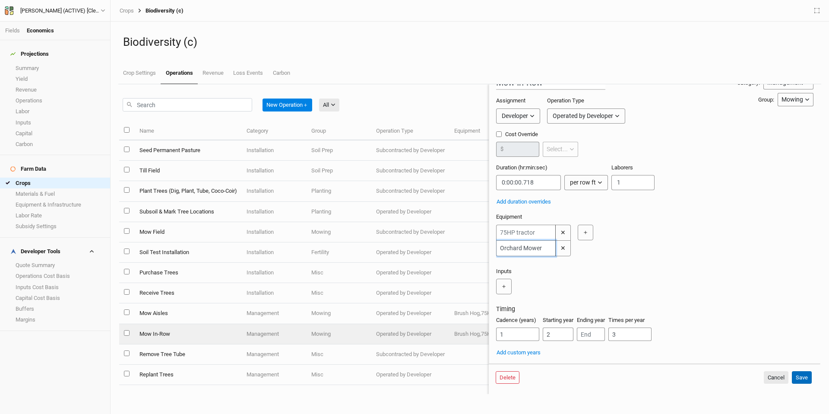
type input "Orchard Mower"
click at [799, 382] on button "Save" at bounding box center [802, 377] width 20 height 13
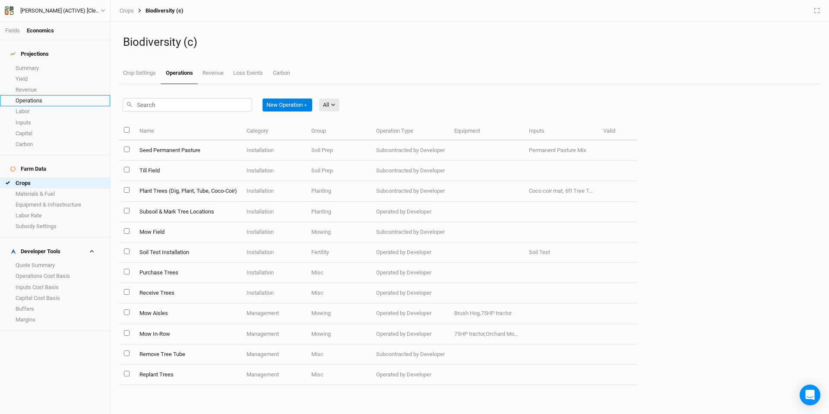
click at [49, 95] on link "Operations" at bounding box center [55, 100] width 110 height 11
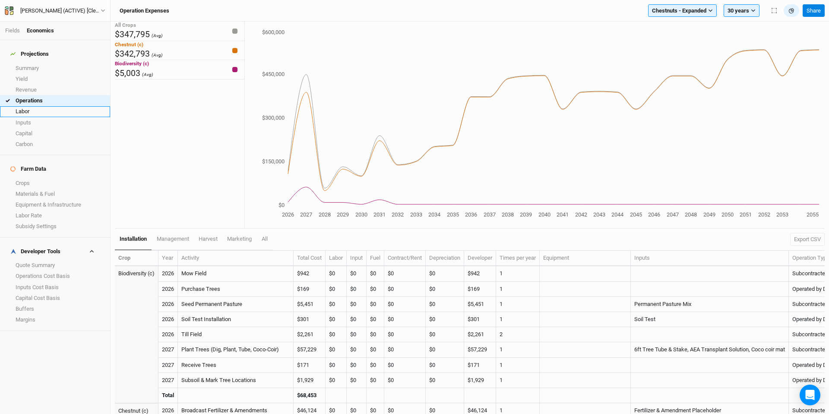
click at [56, 106] on link "Labor" at bounding box center [55, 111] width 110 height 11
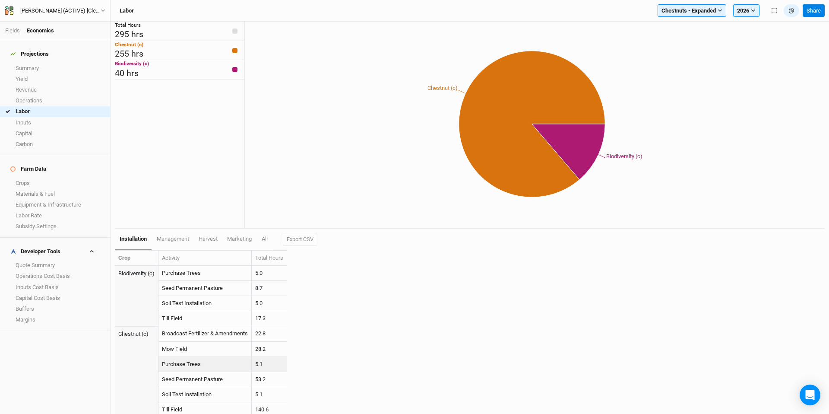
scroll to position [19, 0]
click at [43, 95] on link "Operations" at bounding box center [55, 100] width 110 height 11
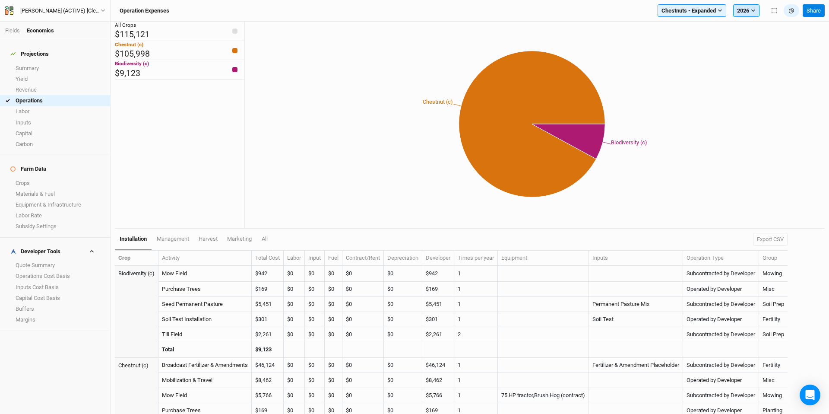
click at [753, 11] on icon "button" at bounding box center [753, 10] width 4 height 3
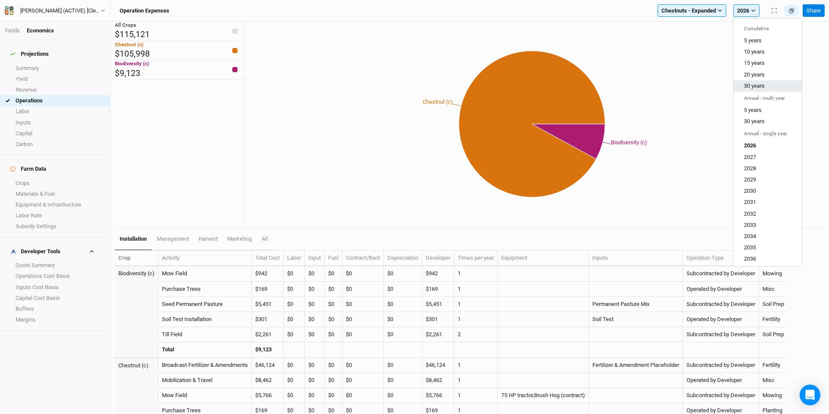
click at [757, 87] on span "30 years" at bounding box center [754, 85] width 21 height 6
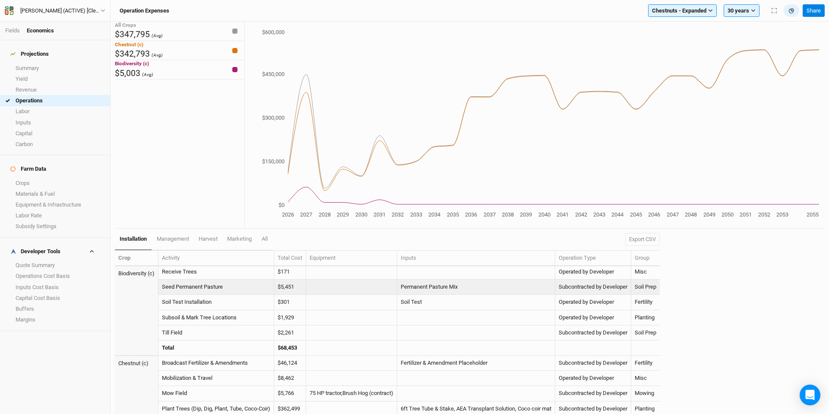
scroll to position [156, 0]
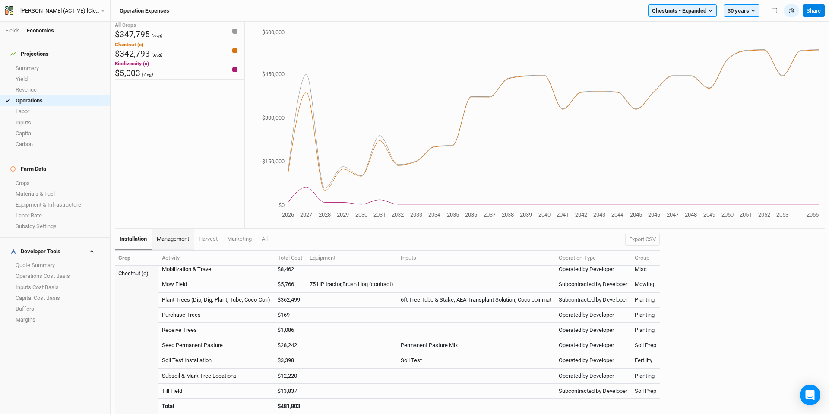
click at [174, 242] on link "management" at bounding box center [173, 239] width 42 height 22
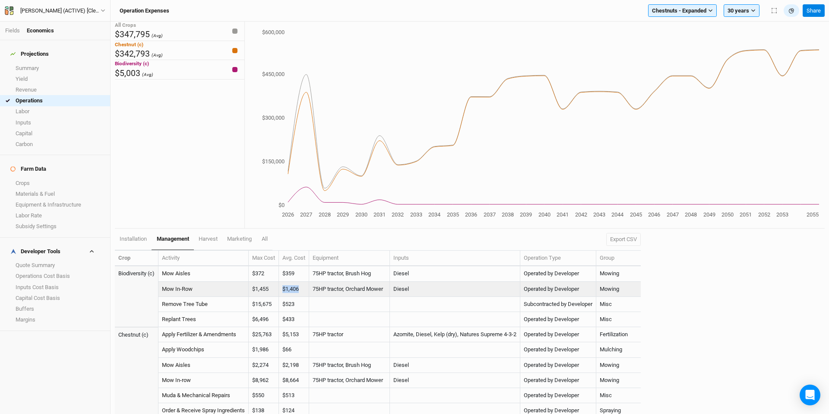
drag, startPoint x: 302, startPoint y: 290, endPoint x: 282, endPoint y: 291, distance: 19.4
click at [282, 291] on td "$1,406" at bounding box center [294, 288] width 30 height 15
copy td "$1,406"
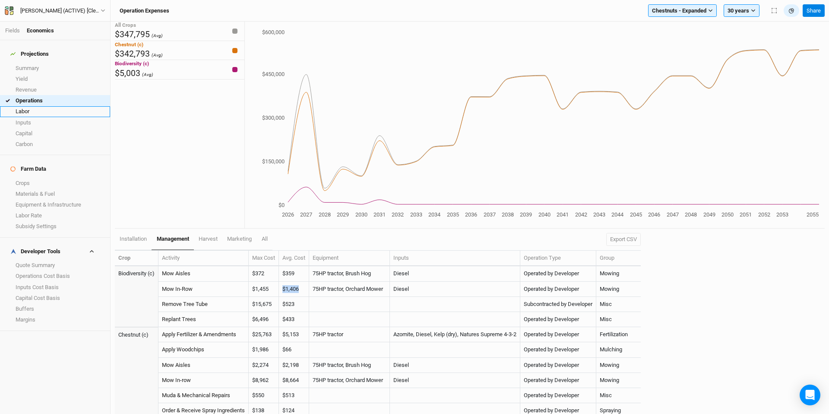
click at [57, 108] on link "Labor" at bounding box center [55, 111] width 110 height 11
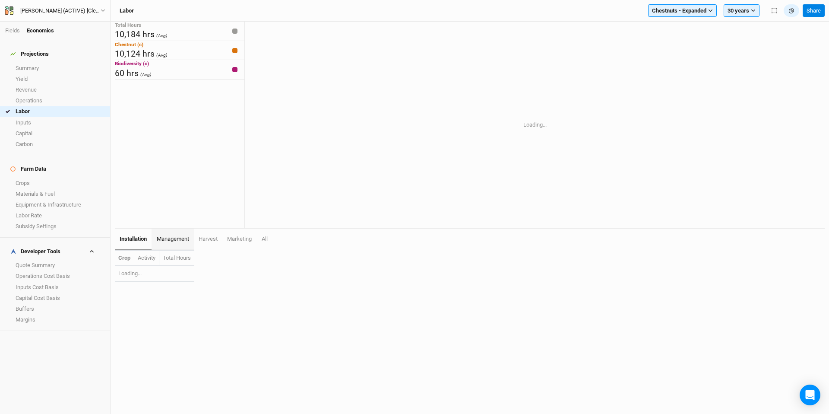
click at [173, 232] on link "management" at bounding box center [173, 239] width 42 height 22
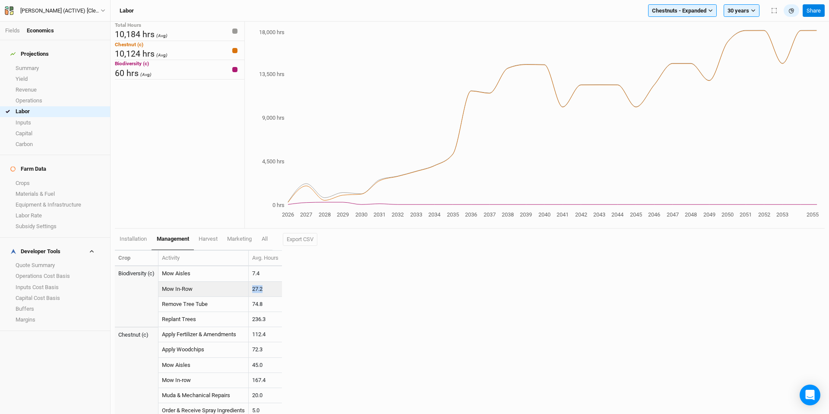
drag, startPoint x: 268, startPoint y: 288, endPoint x: 247, endPoint y: 290, distance: 20.8
click at [247, 290] on tr "Mow In-Row 27.2" at bounding box center [198, 288] width 167 height 15
copy tr "27.2"
click at [744, 10] on button "30 years" at bounding box center [742, 10] width 36 height 13
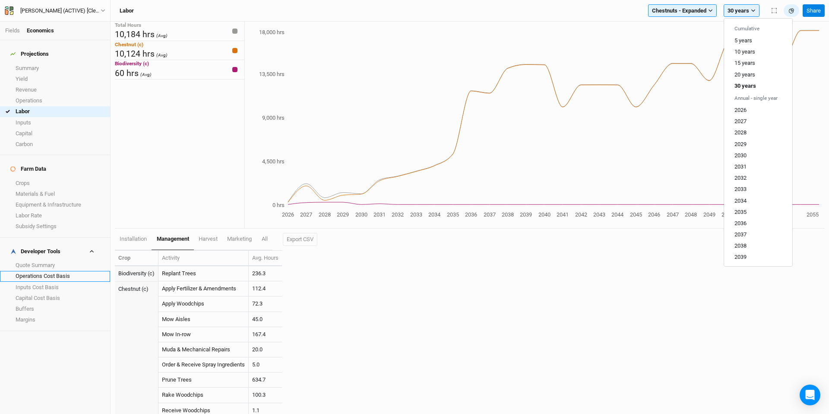
click at [45, 271] on link "Operations Cost Basis" at bounding box center [55, 276] width 110 height 11
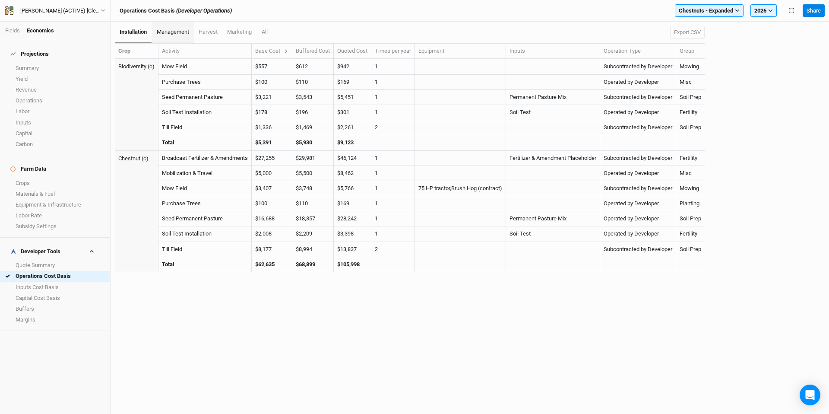
click at [184, 30] on span "management" at bounding box center [173, 31] width 32 height 6
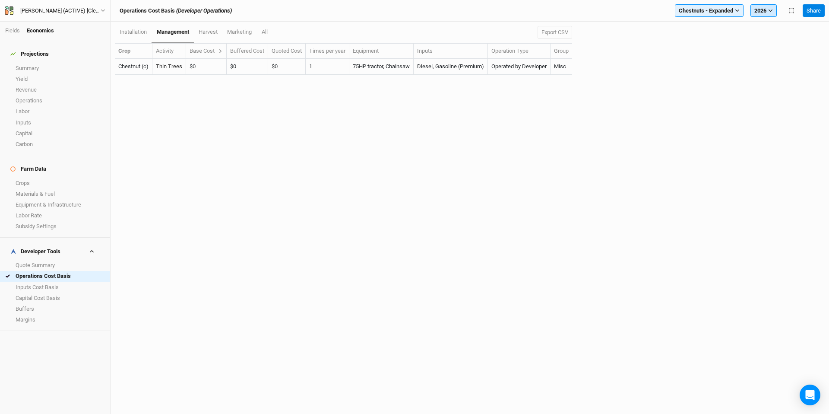
click at [769, 9] on icon "button" at bounding box center [770, 10] width 5 height 5
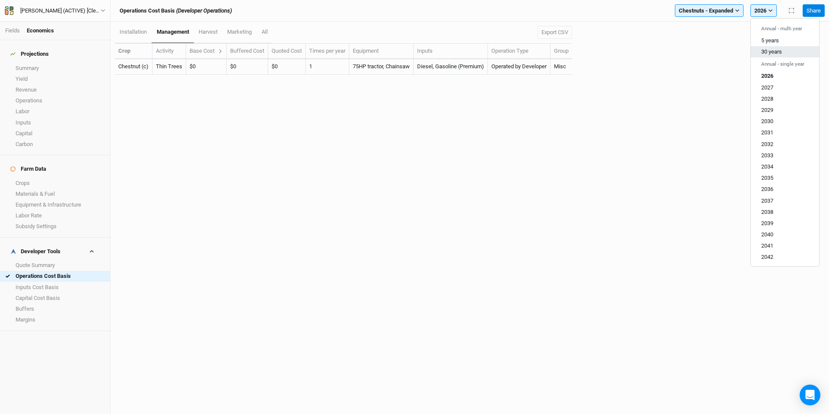
click at [773, 51] on span "30 years" at bounding box center [771, 51] width 21 height 6
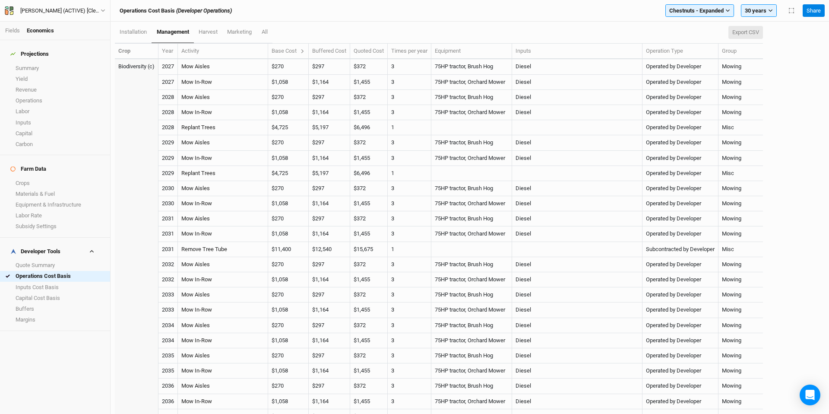
click at [753, 32] on button "Export CSV" at bounding box center [745, 32] width 35 height 13
click at [722, 12] on span "Chestnuts - Expanded" at bounding box center [696, 10] width 54 height 9
click at [719, 38] on button "Black Locust" at bounding box center [703, 40] width 75 height 11
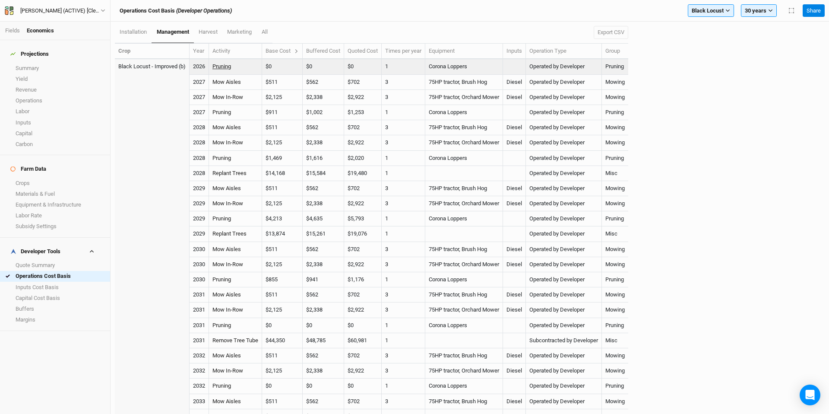
click at [229, 66] on link "Pruning" at bounding box center [221, 66] width 19 height 6
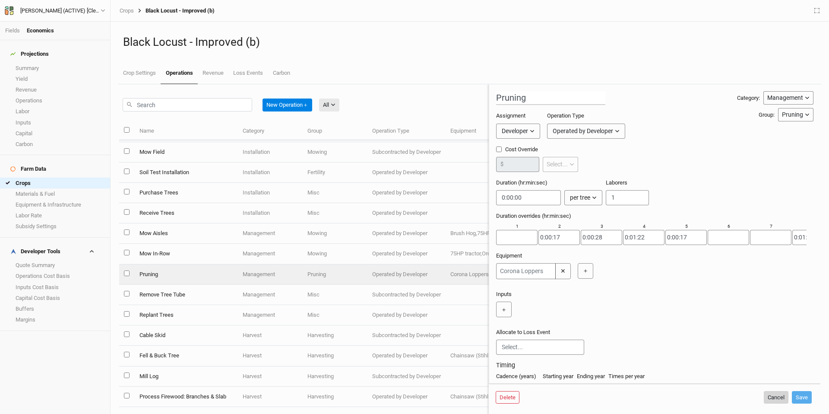
click at [765, 395] on button "Cancel" at bounding box center [776, 397] width 25 height 13
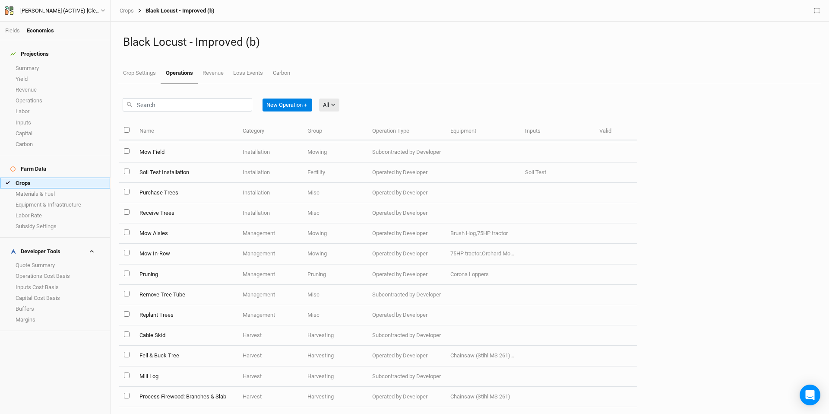
click at [33, 177] on link "Crops" at bounding box center [55, 182] width 110 height 11
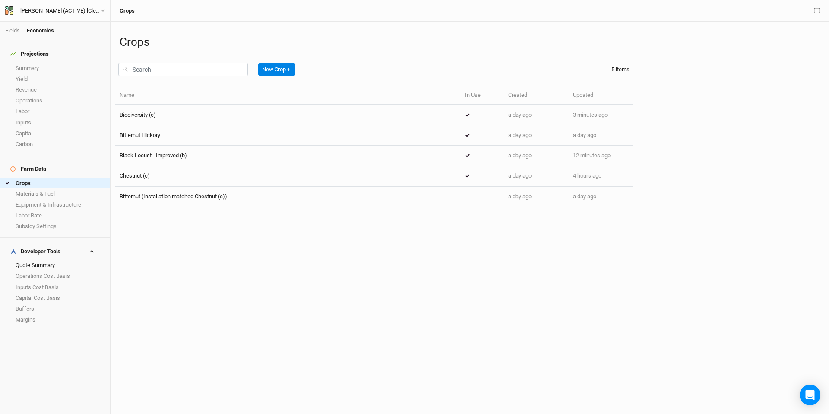
click at [59, 259] on link "Quote Summary" at bounding box center [55, 264] width 110 height 11
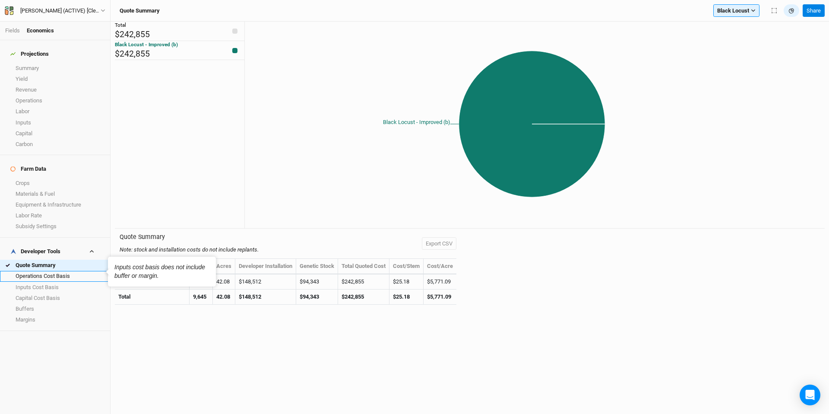
click at [27, 271] on link "Operations Cost Basis" at bounding box center [55, 276] width 110 height 11
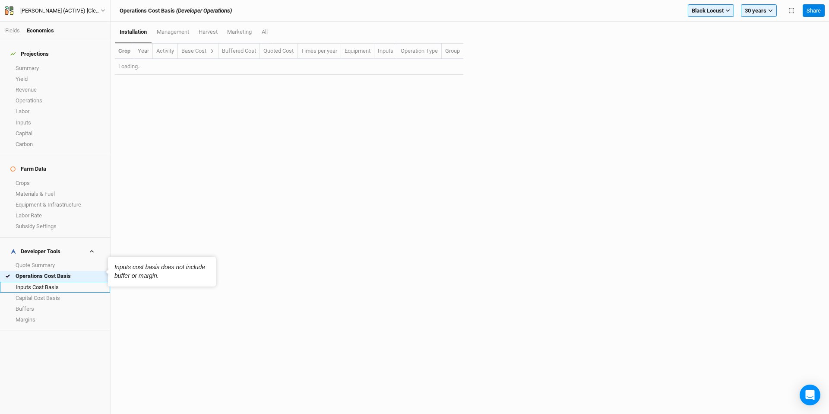
click at [35, 281] on link "Inputs Cost Basis" at bounding box center [55, 286] width 110 height 11
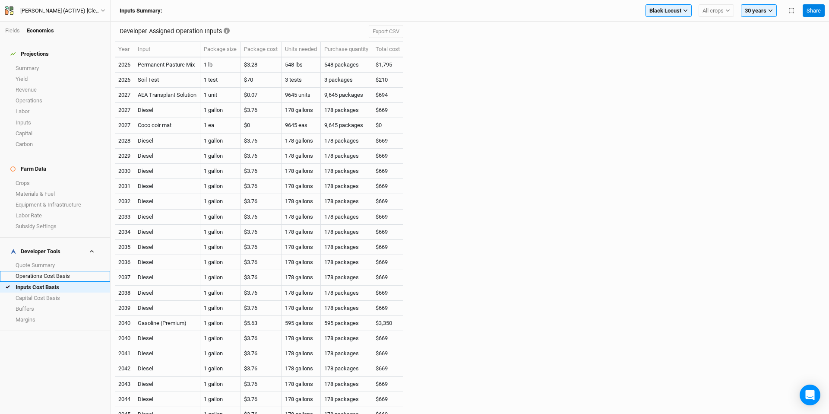
click at [24, 271] on link "Operations Cost Basis" at bounding box center [55, 276] width 110 height 11
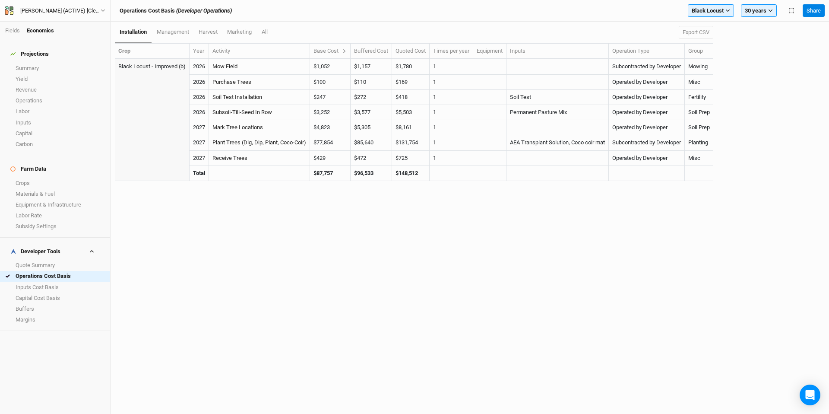
click at [351, 49] on th "Base Cost" at bounding box center [330, 52] width 41 height 16
click at [347, 50] on icon at bounding box center [344, 51] width 5 height 5
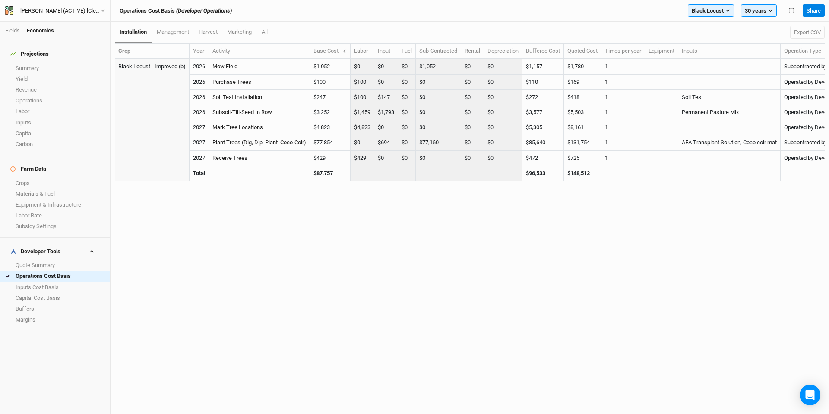
drag, startPoint x: 405, startPoint y: 180, endPoint x: 503, endPoint y: 176, distance: 98.5
click at [503, 176] on tr "Total $87,757 $96,533 $148,512" at bounding box center [500, 173] width 770 height 15
click at [185, 32] on span "management" at bounding box center [173, 31] width 32 height 6
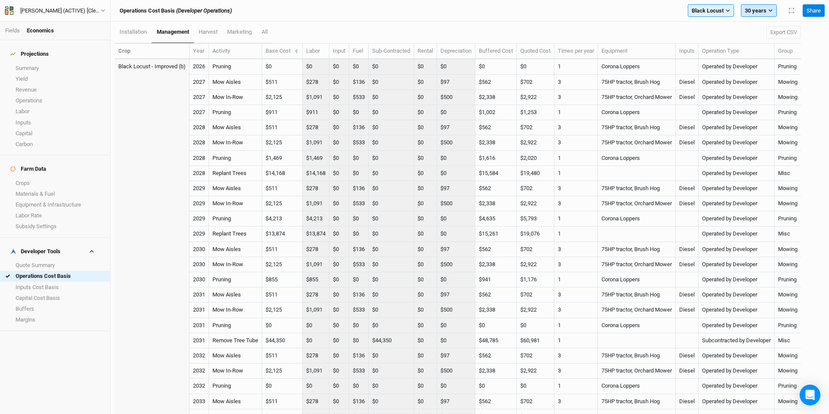
click at [766, 10] on button "30 years" at bounding box center [759, 10] width 36 height 13
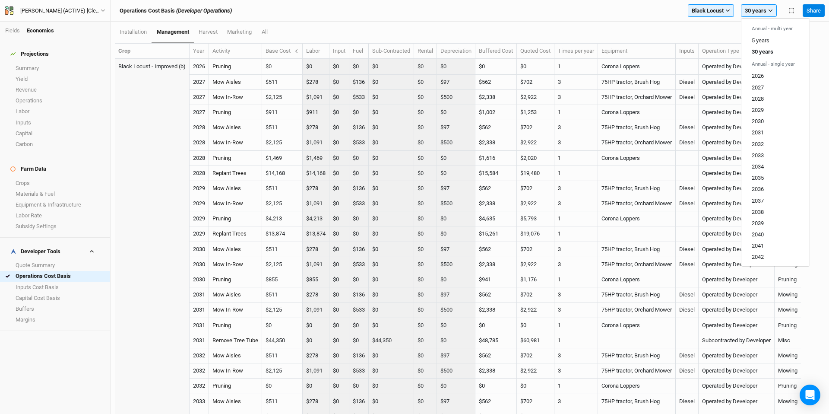
click at [344, 35] on div "installation management harvest marketing All Export CSV" at bounding box center [458, 33] width 686 height 22
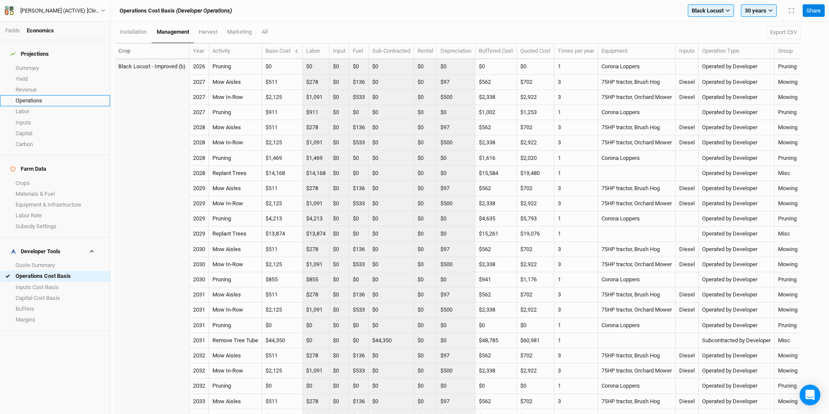
click at [63, 98] on link "Operations" at bounding box center [55, 100] width 110 height 11
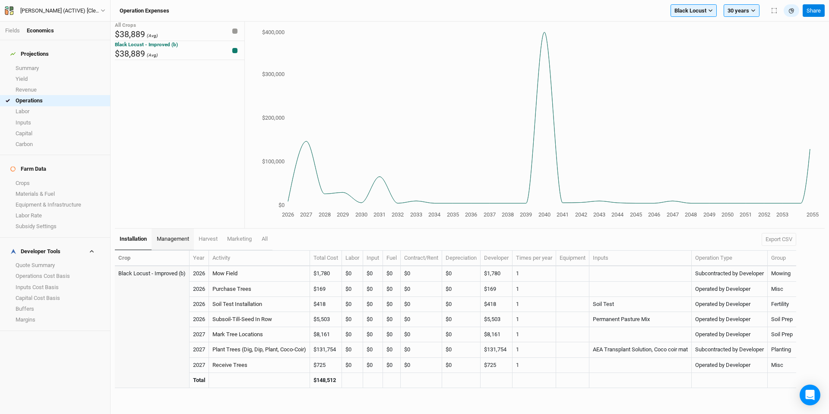
click at [180, 237] on span "management" at bounding box center [173, 238] width 32 height 6
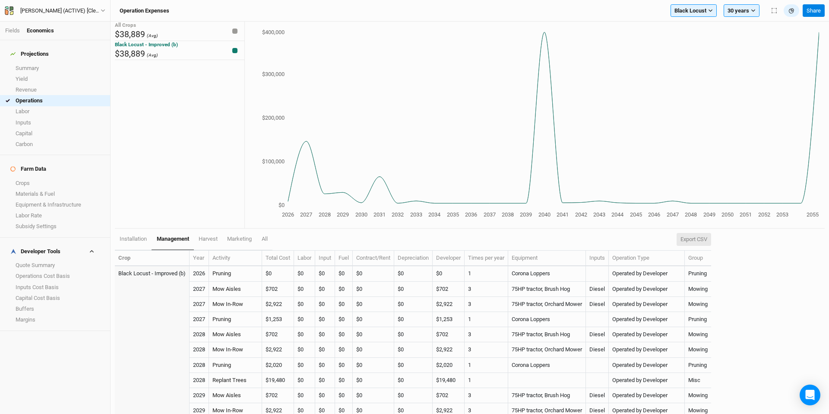
click at [707, 240] on button "Export CSV" at bounding box center [694, 239] width 35 height 13
click at [208, 233] on link "harvest" at bounding box center [208, 239] width 28 height 22
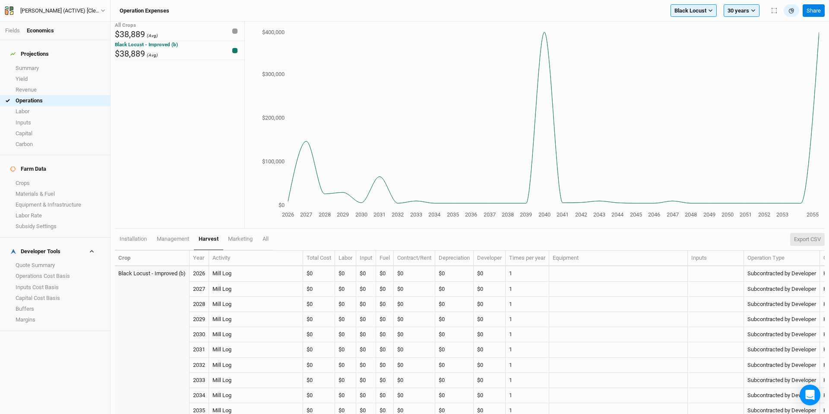
click at [809, 237] on button "Export CSV" at bounding box center [807, 239] width 35 height 13
click at [243, 239] on span "marketing" at bounding box center [240, 238] width 25 height 6
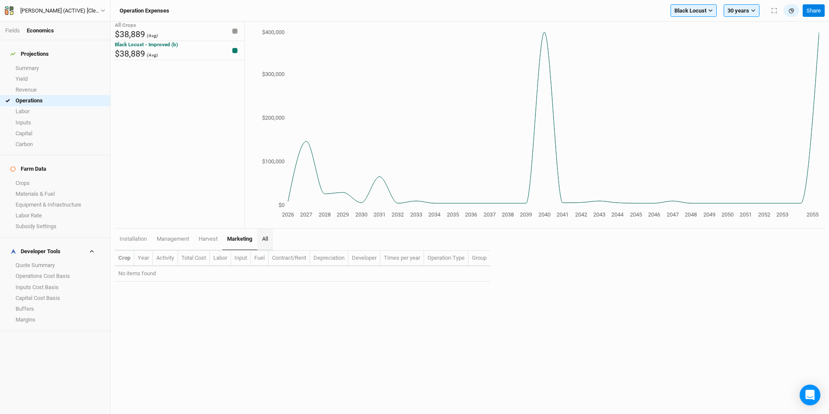
click at [269, 239] on link "All" at bounding box center [265, 239] width 16 height 22
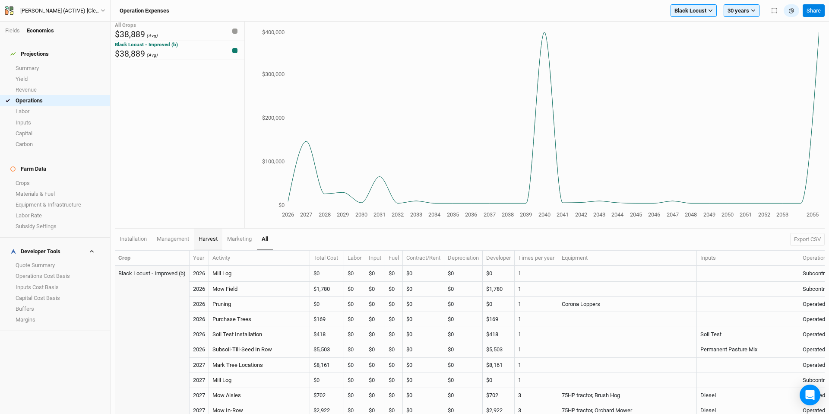
click at [200, 240] on span "harvest" at bounding box center [208, 238] width 19 height 6
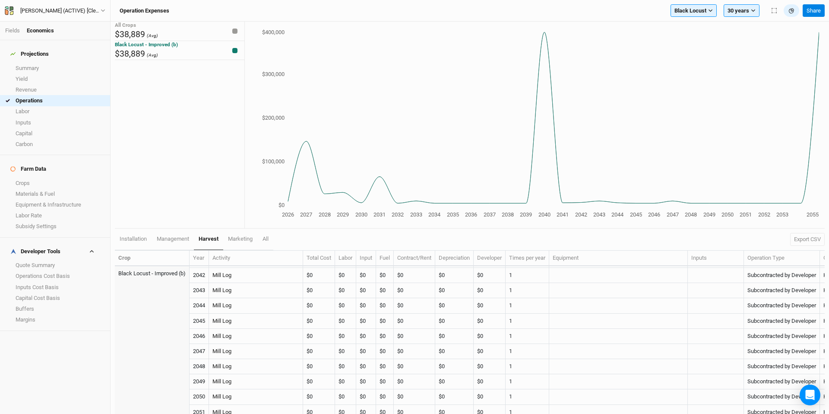
scroll to position [421, 0]
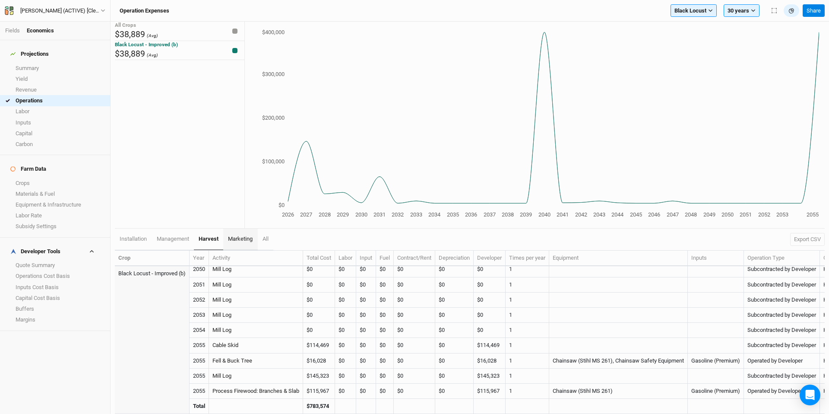
click at [243, 238] on span "marketing" at bounding box center [240, 238] width 25 height 6
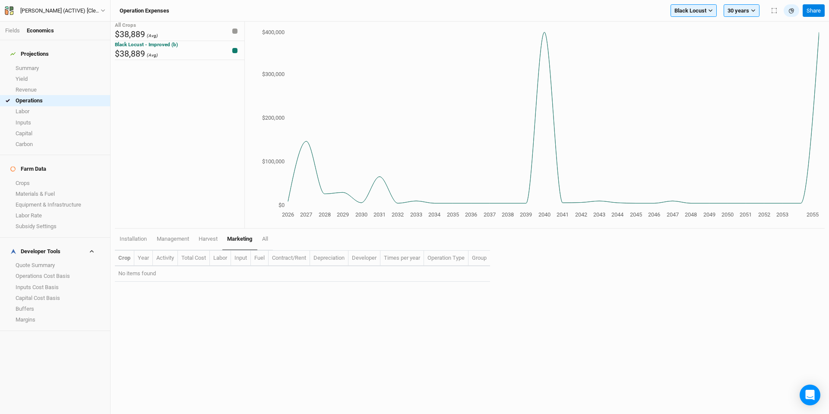
drag, startPoint x: 221, startPoint y: 243, endPoint x: 227, endPoint y: 249, distance: 8.5
click at [221, 243] on link "harvest" at bounding box center [208, 238] width 28 height 21
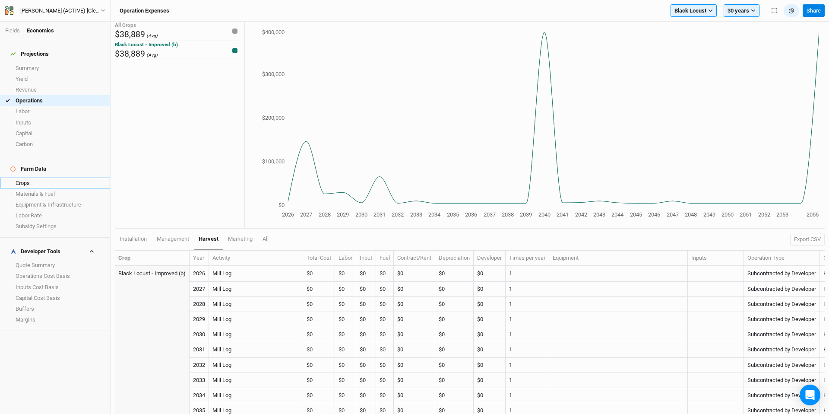
click at [60, 177] on link "Crops" at bounding box center [55, 182] width 110 height 11
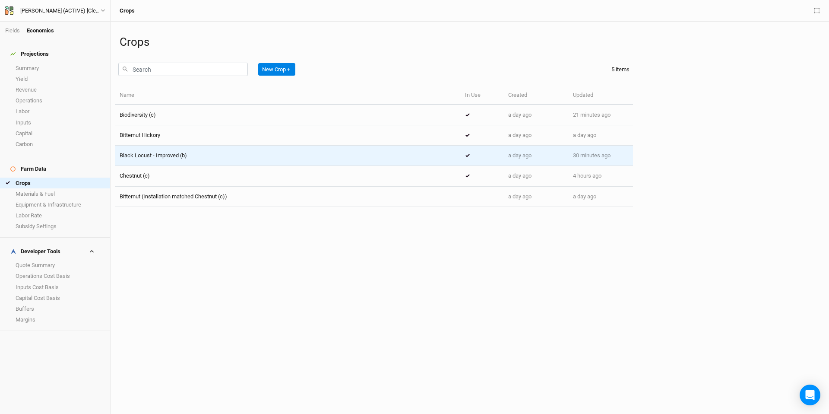
click at [248, 152] on div "Black Locust - Improved (b)" at bounding box center [288, 156] width 336 height 8
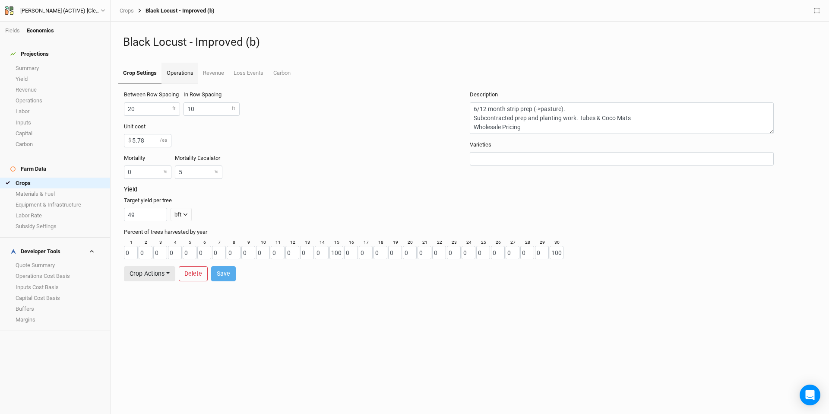
click at [180, 73] on link "Operations" at bounding box center [179, 74] width 36 height 22
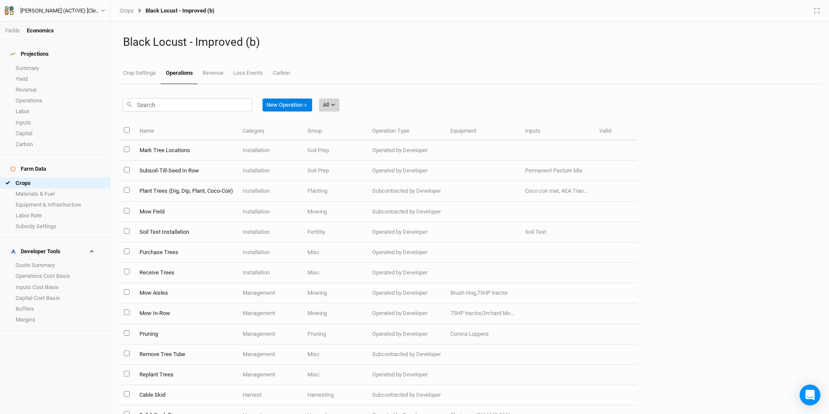
click at [333, 105] on icon "button" at bounding box center [333, 104] width 5 height 5
click at [355, 150] on span "Installation" at bounding box center [349, 150] width 34 height 10
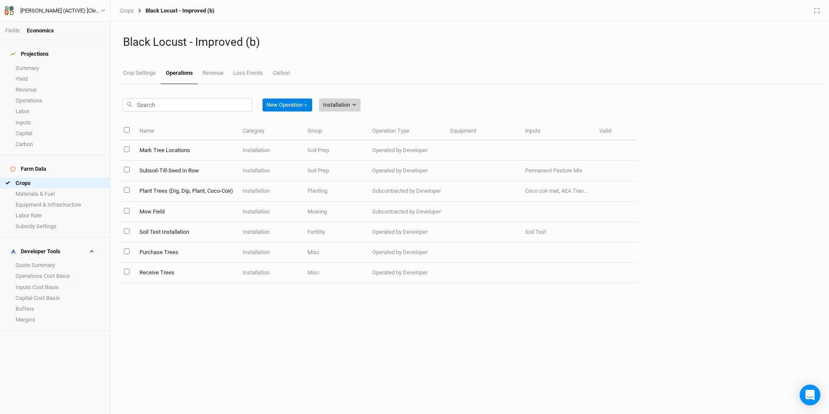
click at [343, 102] on div "Installation" at bounding box center [336, 105] width 27 height 9
click at [375, 138] on button "Harvest" at bounding box center [356, 136] width 68 height 13
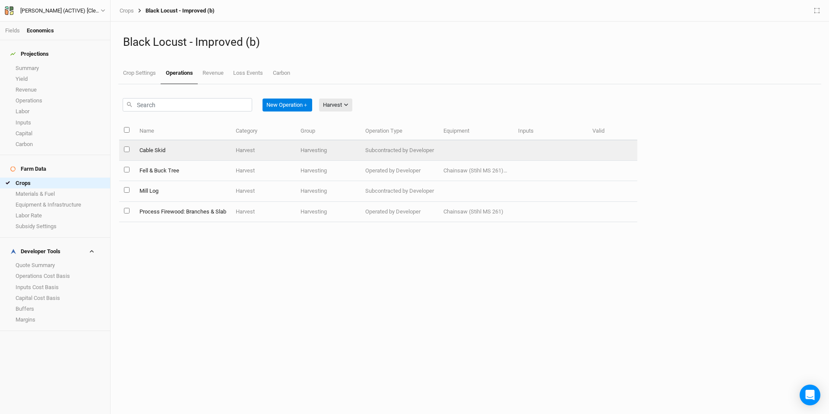
click at [161, 149] on td "Cable Skid" at bounding box center [182, 150] width 96 height 20
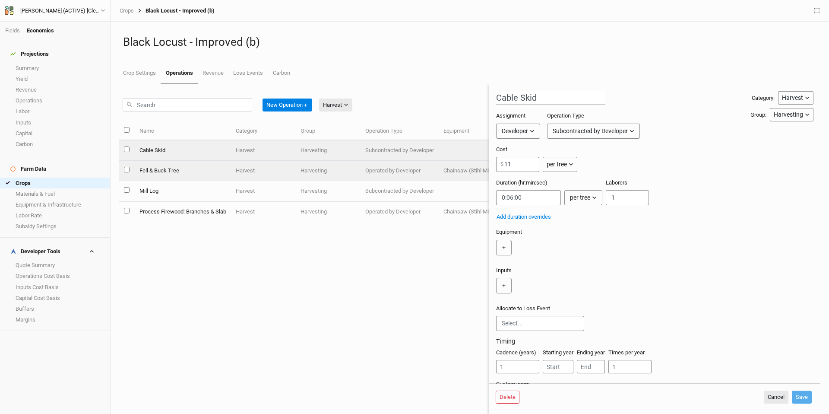
click at [266, 169] on td "Harvest" at bounding box center [263, 171] width 65 height 20
type input "Fell & Buck Tree"
type input "0:04:00"
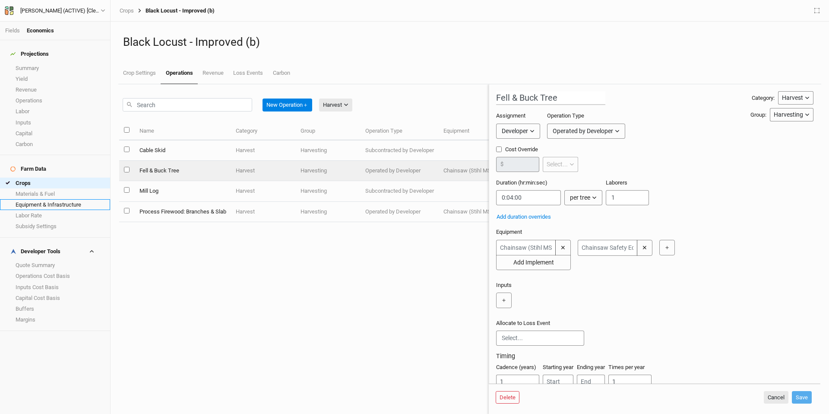
click at [54, 199] on link "Equipment & Infrastructure" at bounding box center [55, 204] width 110 height 11
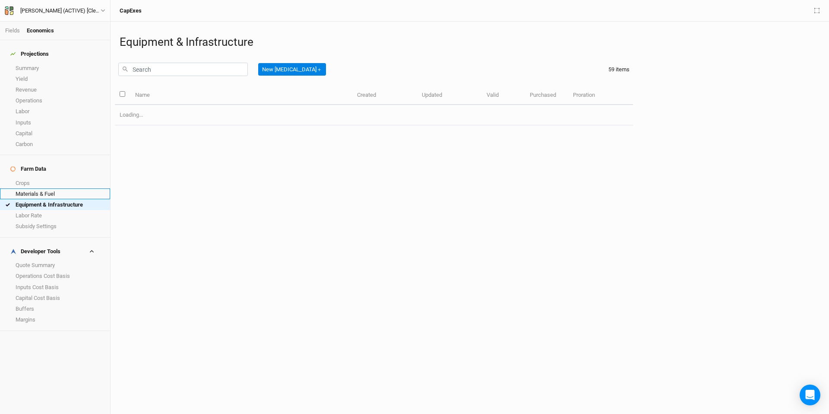
click at [57, 188] on link "Materials & Fuel" at bounding box center [55, 193] width 110 height 11
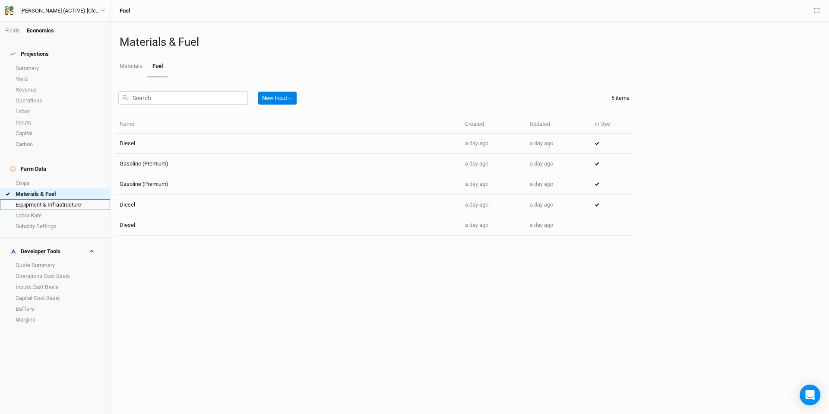
click at [38, 199] on link "Equipment & Infrastructure" at bounding box center [55, 204] width 110 height 11
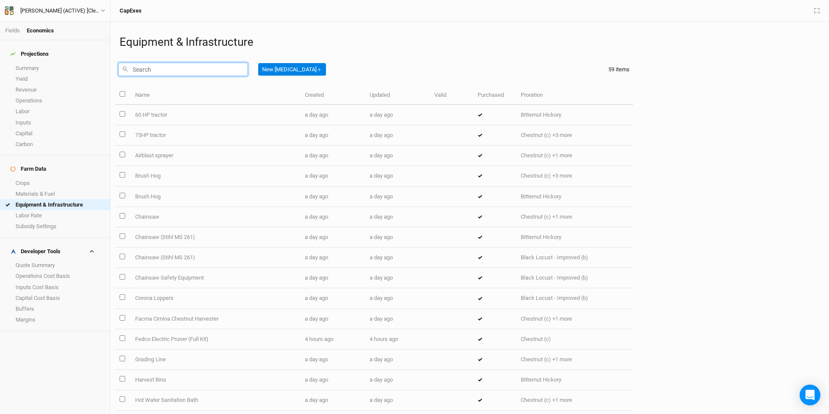
click at [206, 69] on input "text" at bounding box center [183, 69] width 130 height 13
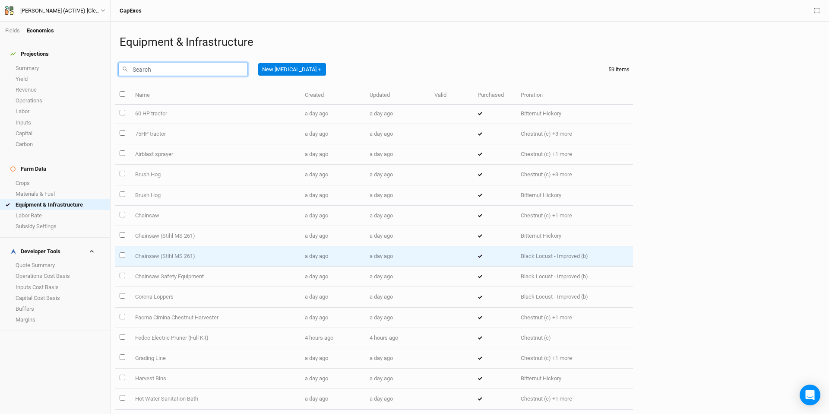
scroll to position [2, 0]
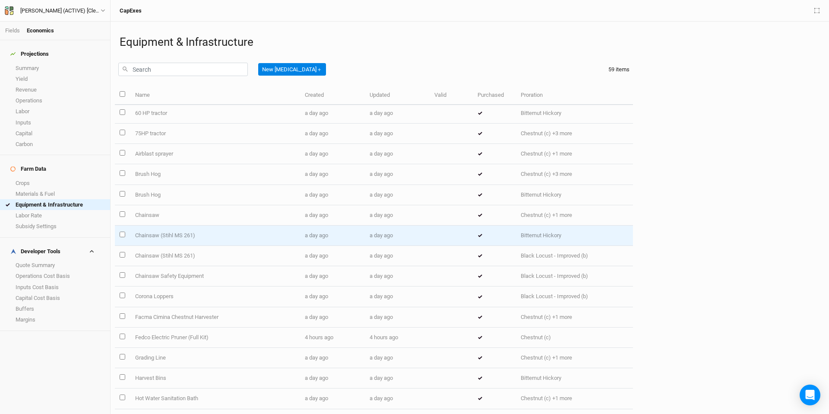
click at [228, 238] on td "Chainsaw (Stihl MS 261)" at bounding box center [215, 235] width 170 height 20
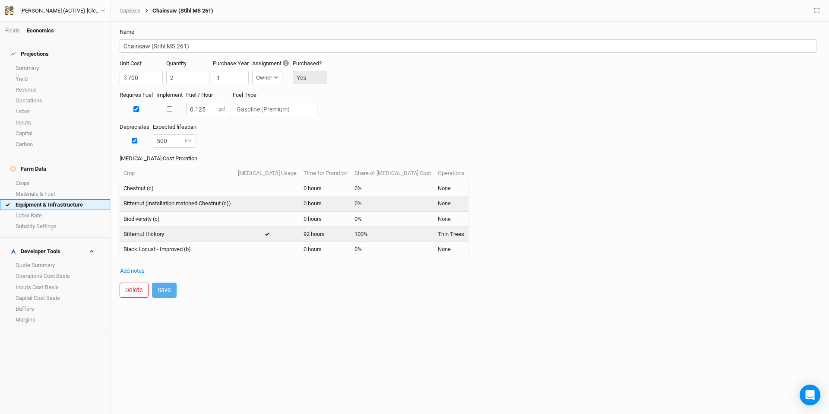
click at [76, 199] on link "Equipment & Infrastructure" at bounding box center [55, 204] width 110 height 11
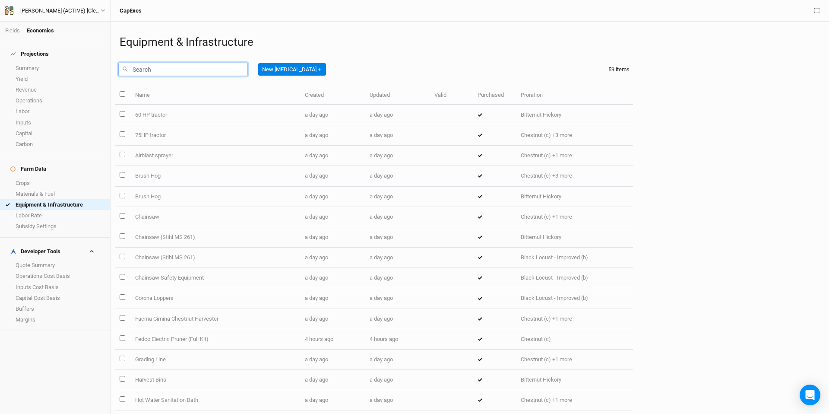
click at [179, 71] on input "text" at bounding box center [183, 69] width 130 height 13
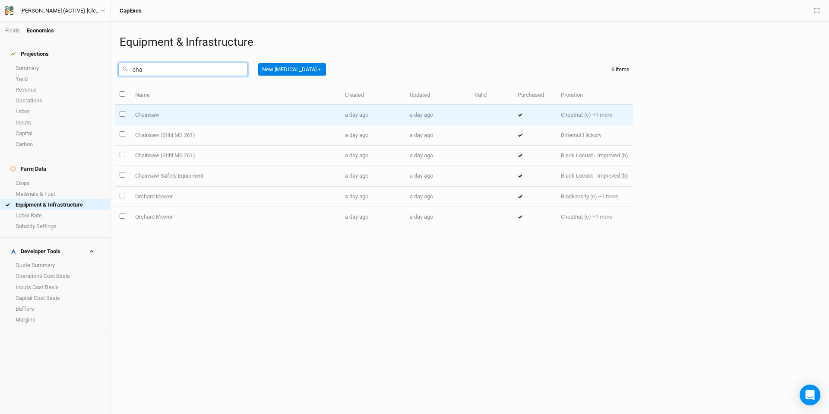
type input "cha"
click at [167, 111] on td "Chainsaw" at bounding box center [235, 115] width 210 height 20
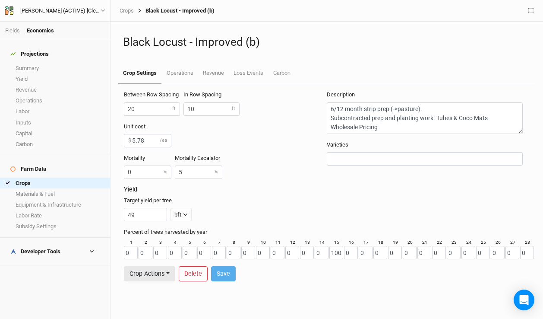
click at [134, 11] on div "Black Locust - Improved (b)" at bounding box center [174, 10] width 81 height 7
click at [123, 7] on link "Crops" at bounding box center [127, 10] width 14 height 7
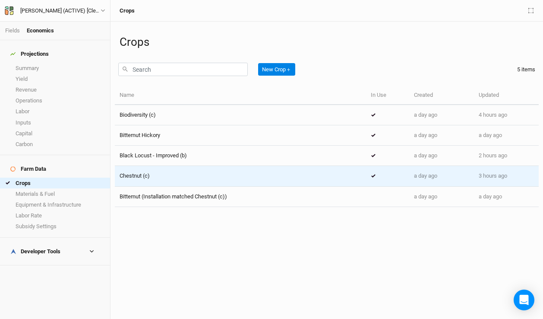
click at [198, 178] on div "Chestnut (c)" at bounding box center [241, 176] width 242 height 8
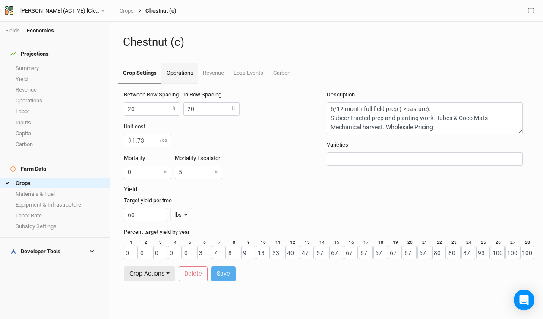
click at [178, 75] on link "Operations" at bounding box center [179, 74] width 36 height 22
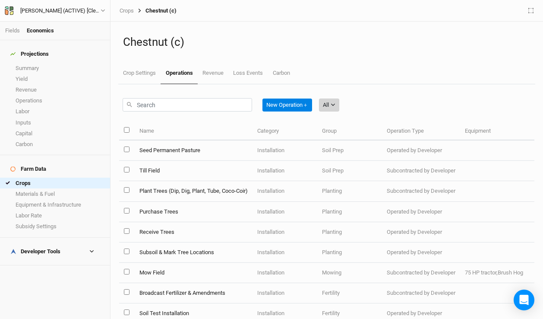
click at [337, 107] on button "All" at bounding box center [329, 104] width 20 height 13
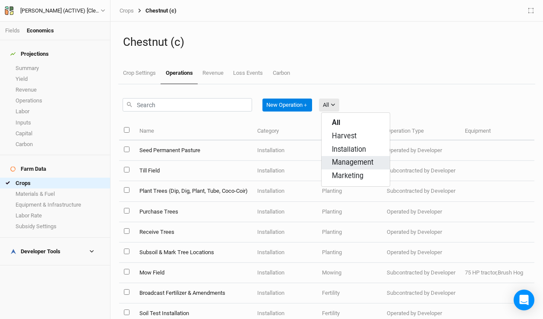
click at [361, 165] on span "Management" at bounding box center [352, 163] width 41 height 10
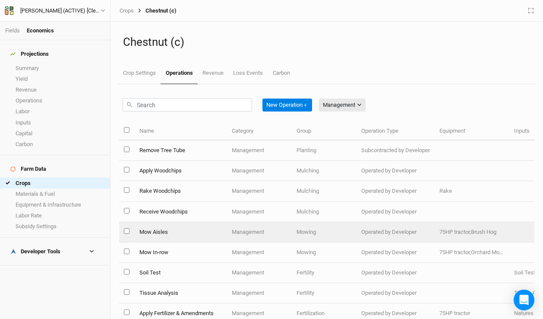
click at [191, 234] on td "Mow Aisles" at bounding box center [180, 232] width 92 height 20
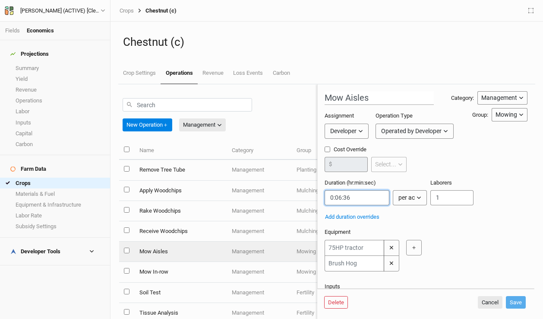
click at [346, 197] on input "string" at bounding box center [357, 197] width 65 height 15
click at [345, 196] on input "string" at bounding box center [357, 197] width 65 height 15
click at [353, 197] on input "string" at bounding box center [357, 197] width 65 height 15
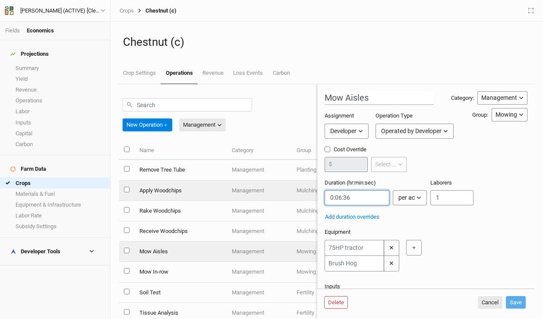
drag, startPoint x: 353, startPoint y: 196, endPoint x: 329, endPoint y: 189, distance: 25.3
click at [308, 192] on div "New Operation ＋ Management All Harvest Installation Management Marketing Name C…" at bounding box center [326, 201] width 415 height 234
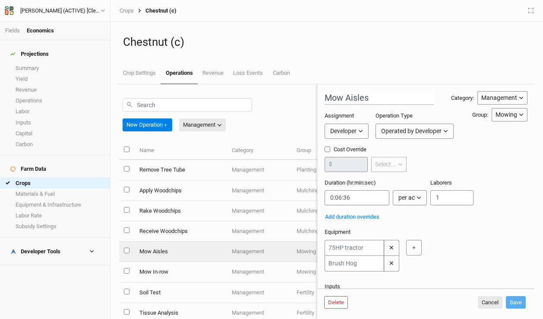
scroll to position [103, 0]
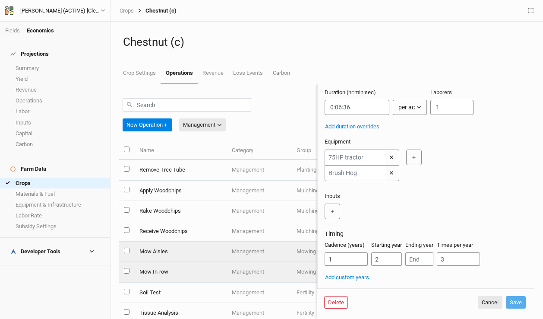
click at [173, 272] on td "Mow In-row" at bounding box center [180, 272] width 92 height 20
type input "Mow In-row"
type input "0:00:00.718"
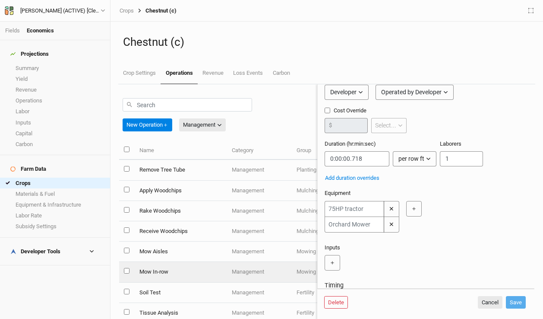
scroll to position [16, 0]
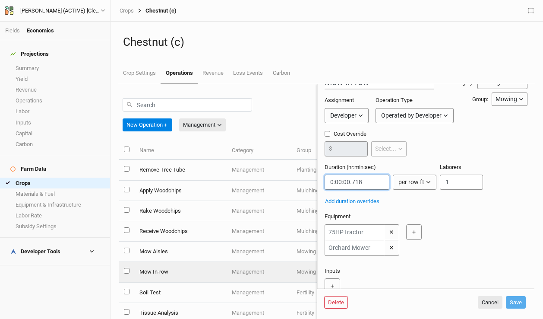
drag, startPoint x: 379, startPoint y: 182, endPoint x: 297, endPoint y: 185, distance: 82.1
click at [297, 185] on div "New Operation ＋ Management All Harvest Installation Management Marketing Name C…" at bounding box center [326, 201] width 415 height 234
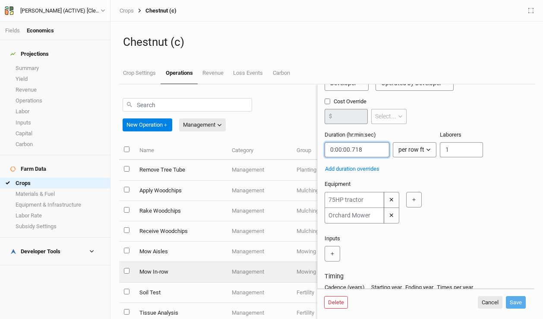
scroll to position [103, 0]
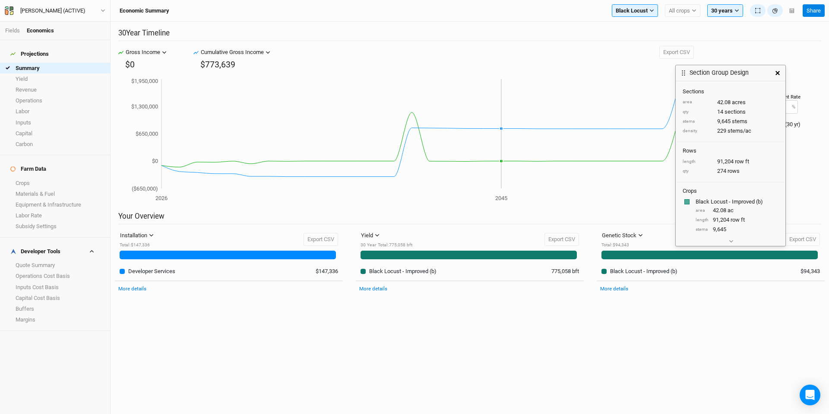
click at [502, 89] on icon "2026 2045 ($650,000) $0 $650,000 $1,300,000 $1,950,000" at bounding box center [399, 140] width 562 height 126
click at [777, 75] on button "button" at bounding box center [778, 73] width 16 height 16
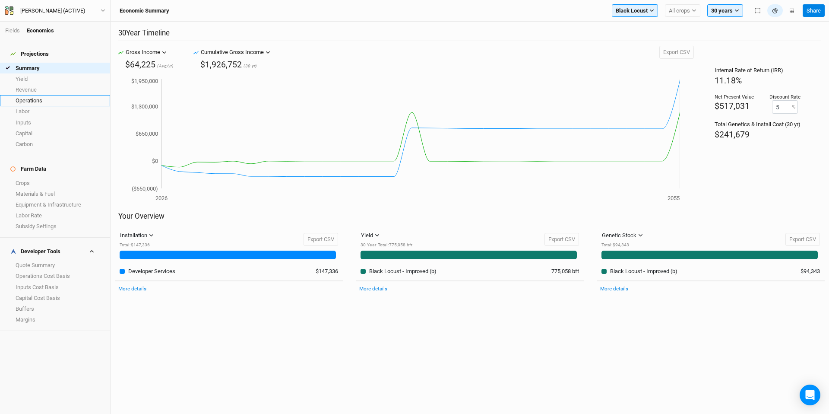
click at [53, 95] on link "Operations" at bounding box center [55, 100] width 110 height 11
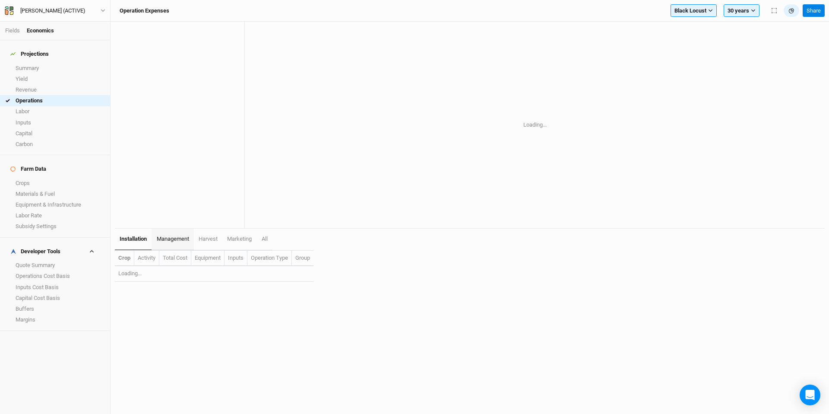
click at [190, 240] on link "management" at bounding box center [173, 239] width 42 height 22
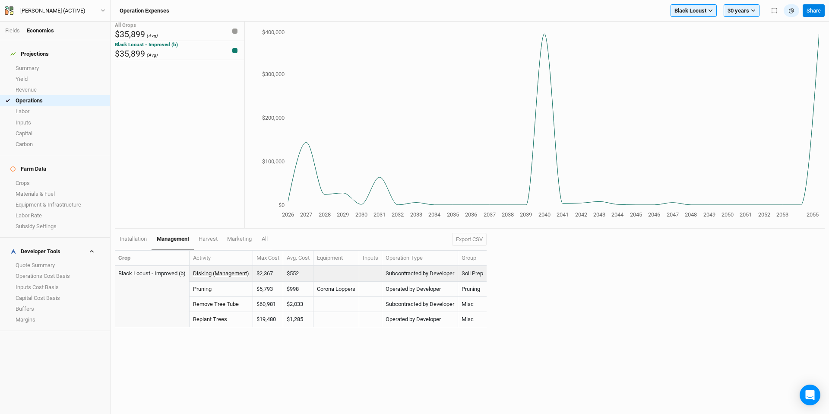
click at [212, 272] on link "Disking (Management)" at bounding box center [221, 273] width 56 height 6
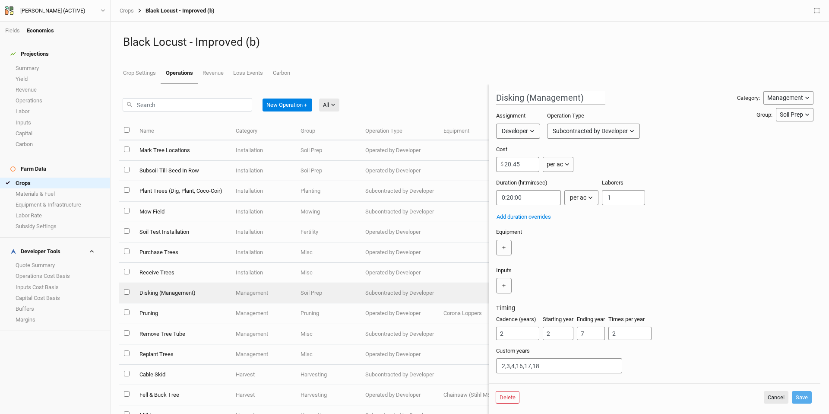
scroll to position [9, 0]
click at [60, 95] on link "Operations" at bounding box center [55, 100] width 110 height 11
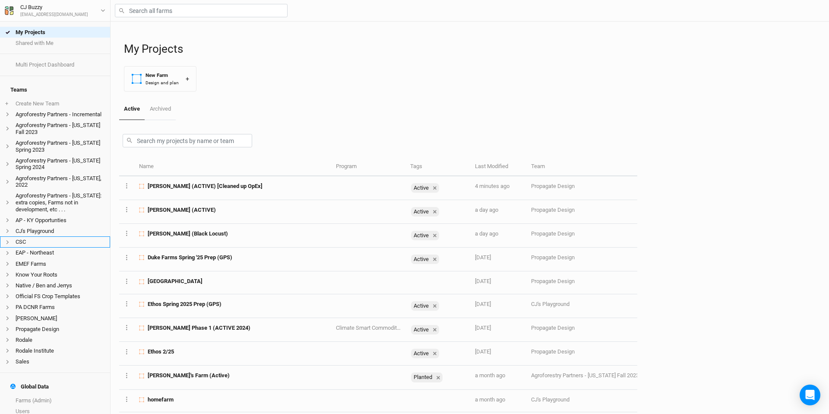
scroll to position [2, 0]
click at [50, 159] on li "Agroforestry Partners - Kentucky Spring 2024" at bounding box center [55, 162] width 110 height 18
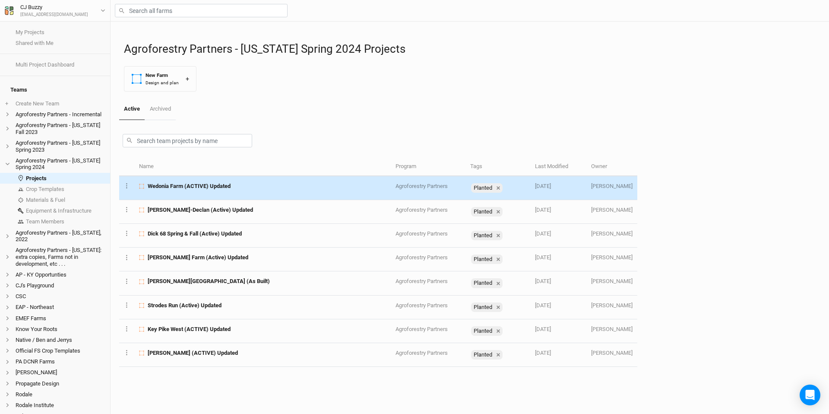
click at [227, 192] on td "Wedonia Farm (ACTIVE) Updated" at bounding box center [262, 188] width 256 height 24
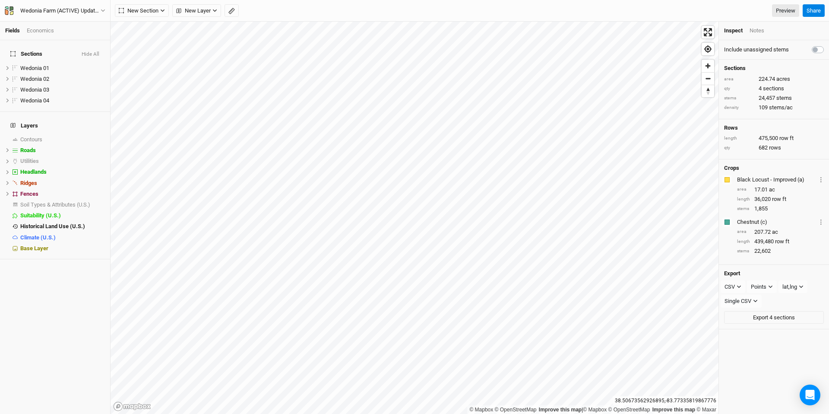
click at [34, 31] on div "Economics" at bounding box center [40, 31] width 27 height 8
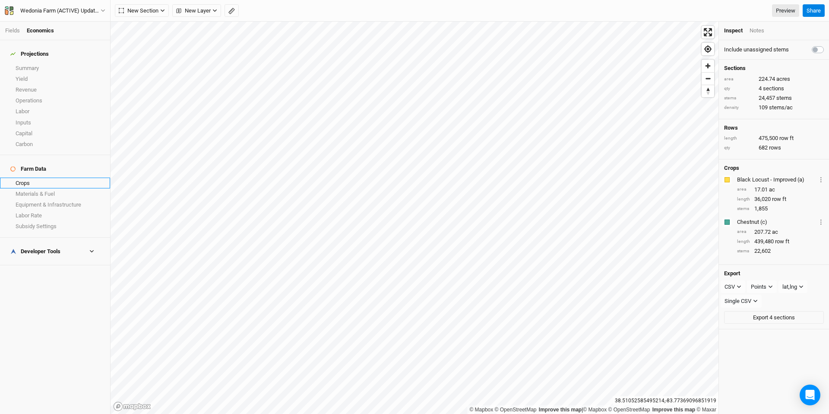
click at [60, 177] on link "Crops" at bounding box center [55, 182] width 110 height 11
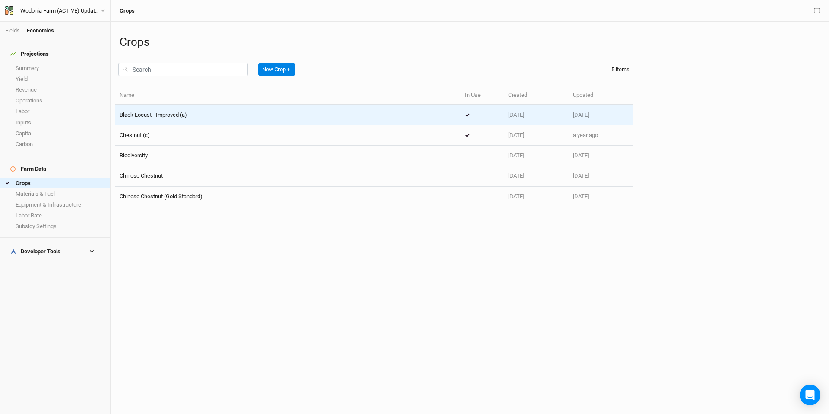
click at [224, 114] on div "Black Locust - Improved (a)" at bounding box center [288, 115] width 336 height 8
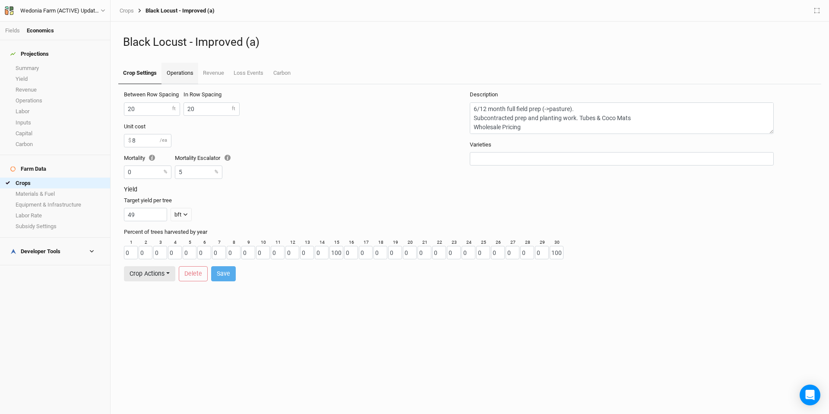
click at [184, 75] on link "Operations" at bounding box center [179, 74] width 36 height 22
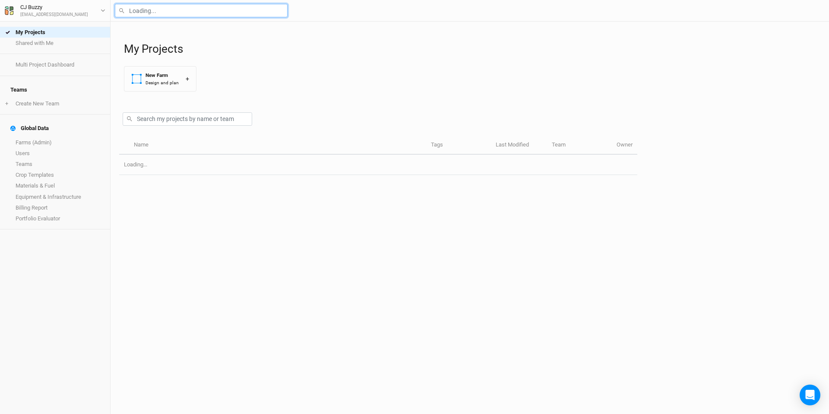
click at [193, 11] on input "text" at bounding box center [201, 10] width 173 height 13
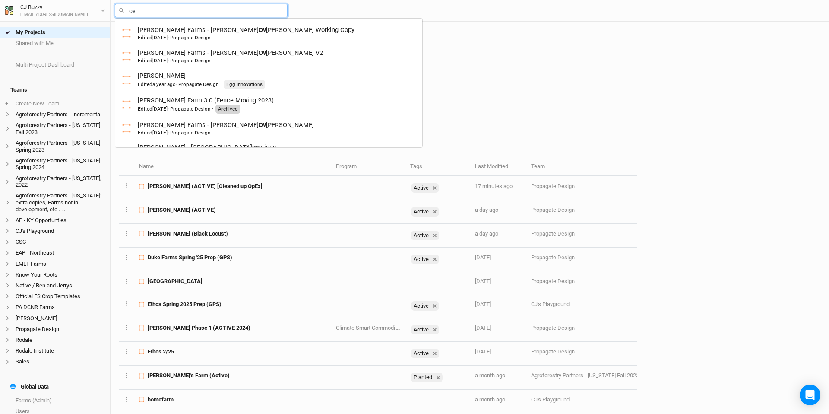
type input "o"
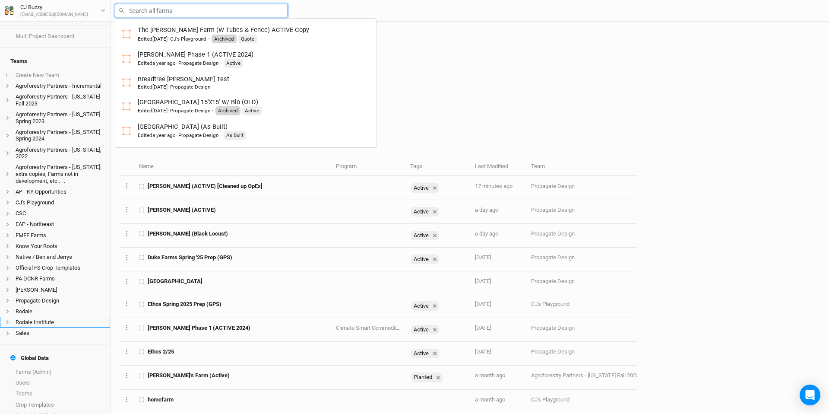
scroll to position [70, 0]
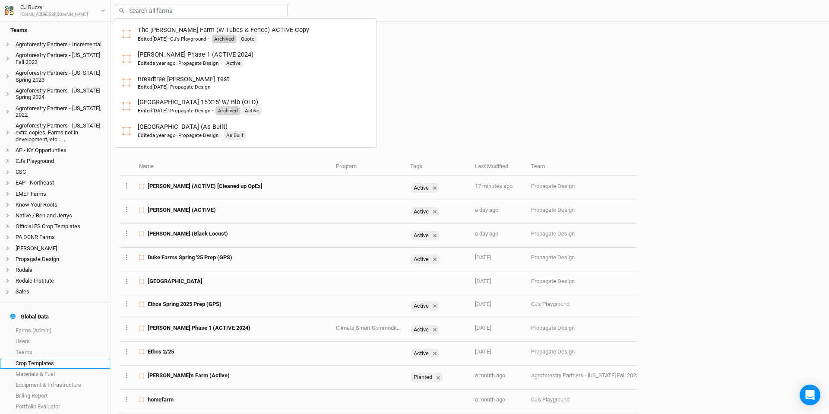
click at [41, 357] on link "Crop Templates" at bounding box center [55, 362] width 110 height 11
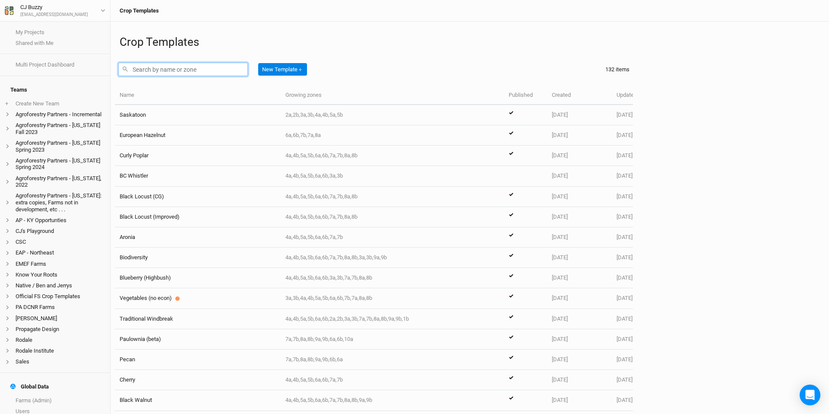
click at [234, 70] on input "text" at bounding box center [183, 69] width 130 height 13
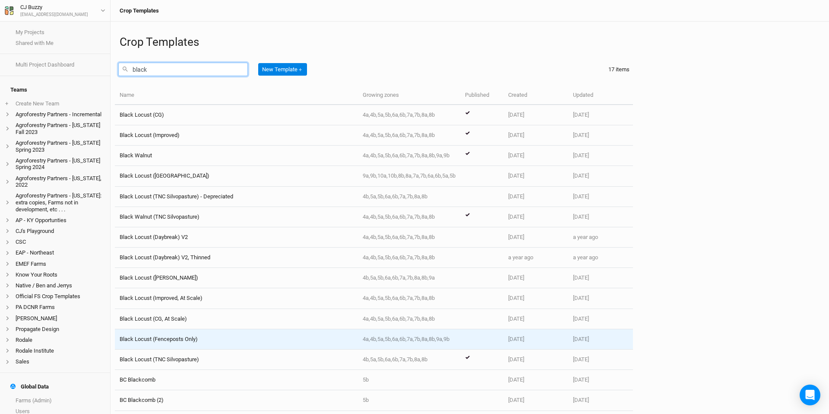
type input "black"
click at [213, 337] on div "Black Locust (Fenceposts Only)" at bounding box center [236, 339] width 233 height 8
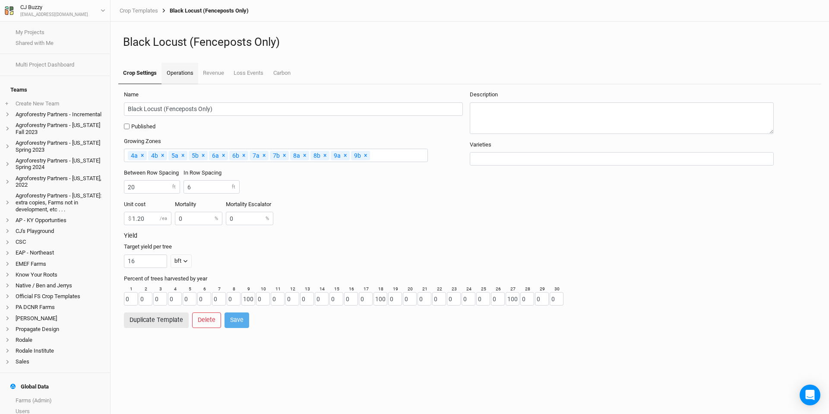
click at [178, 79] on link "Operations" at bounding box center [179, 74] width 36 height 22
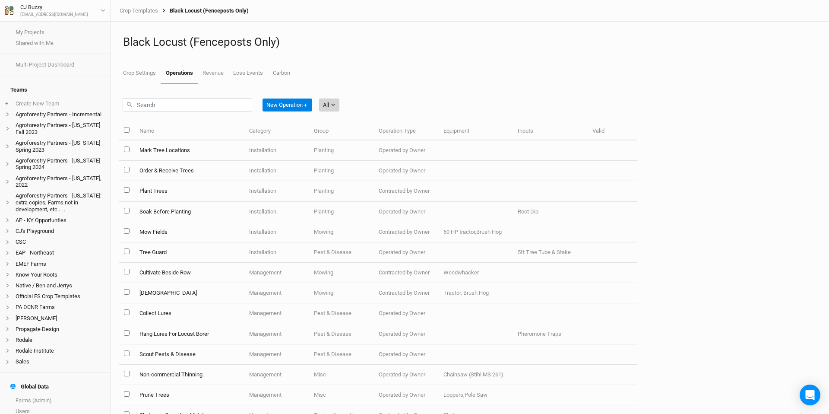
click at [335, 105] on icon "button" at bounding box center [333, 104] width 5 height 5
click at [365, 140] on button "Harvest" at bounding box center [356, 136] width 68 height 13
